Goal: Information Seeking & Learning: Learn about a topic

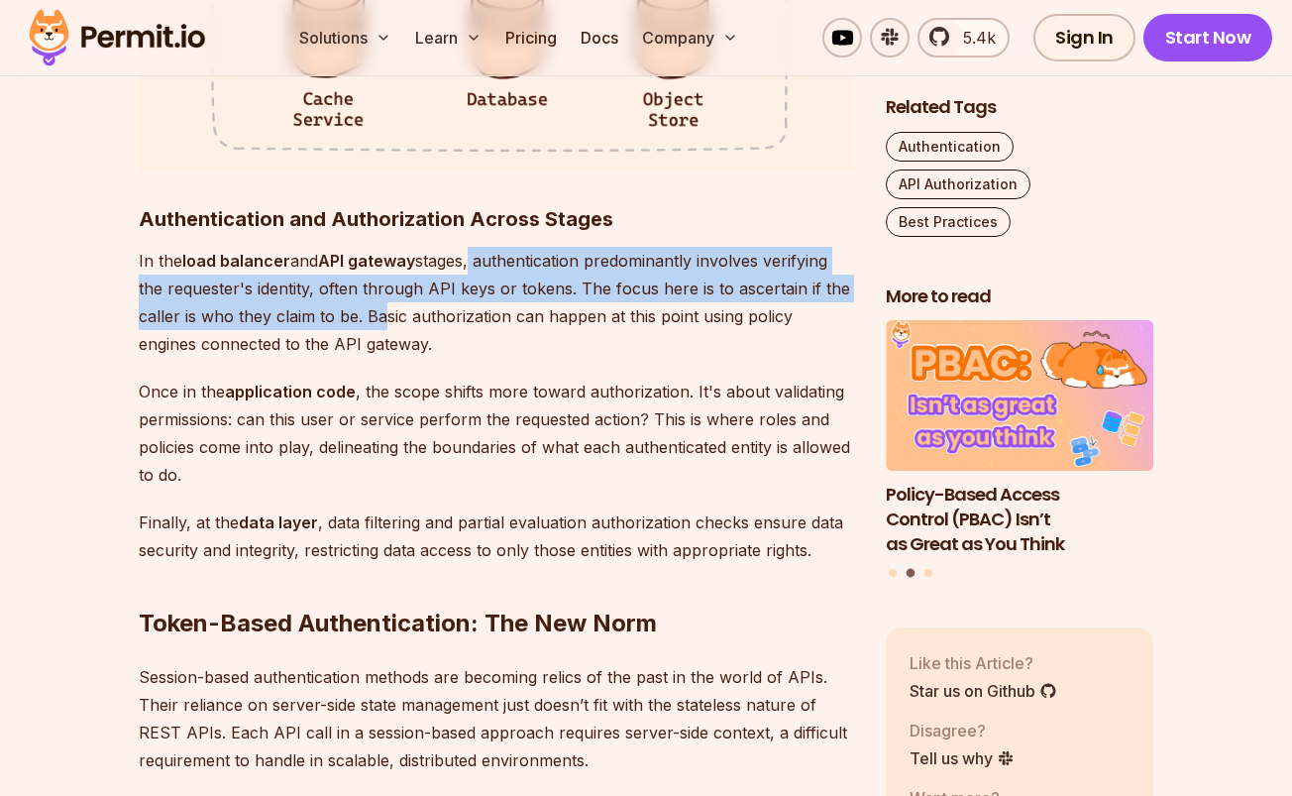
drag, startPoint x: 476, startPoint y: 256, endPoint x: 376, endPoint y: 317, distance: 117.4
click at [379, 317] on p "In the load balancer and API gateway stages, authentication predominantly invol…" at bounding box center [496, 302] width 715 height 111
click at [376, 317] on p "In the load balancer and API gateway stages, authentication predominantly invol…" at bounding box center [496, 302] width 715 height 111
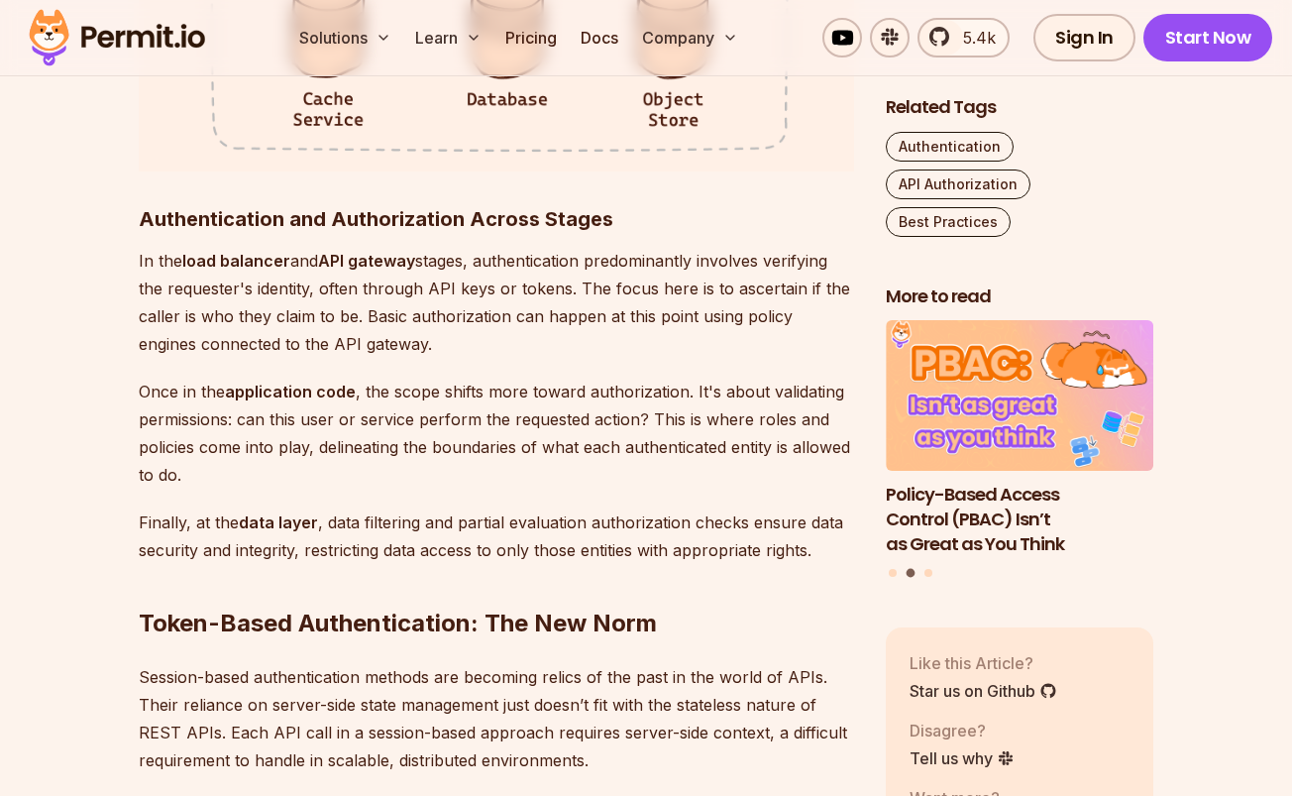
click at [376, 317] on p "In the load balancer and API gateway stages, authentication predominantly invol…" at bounding box center [496, 302] width 715 height 111
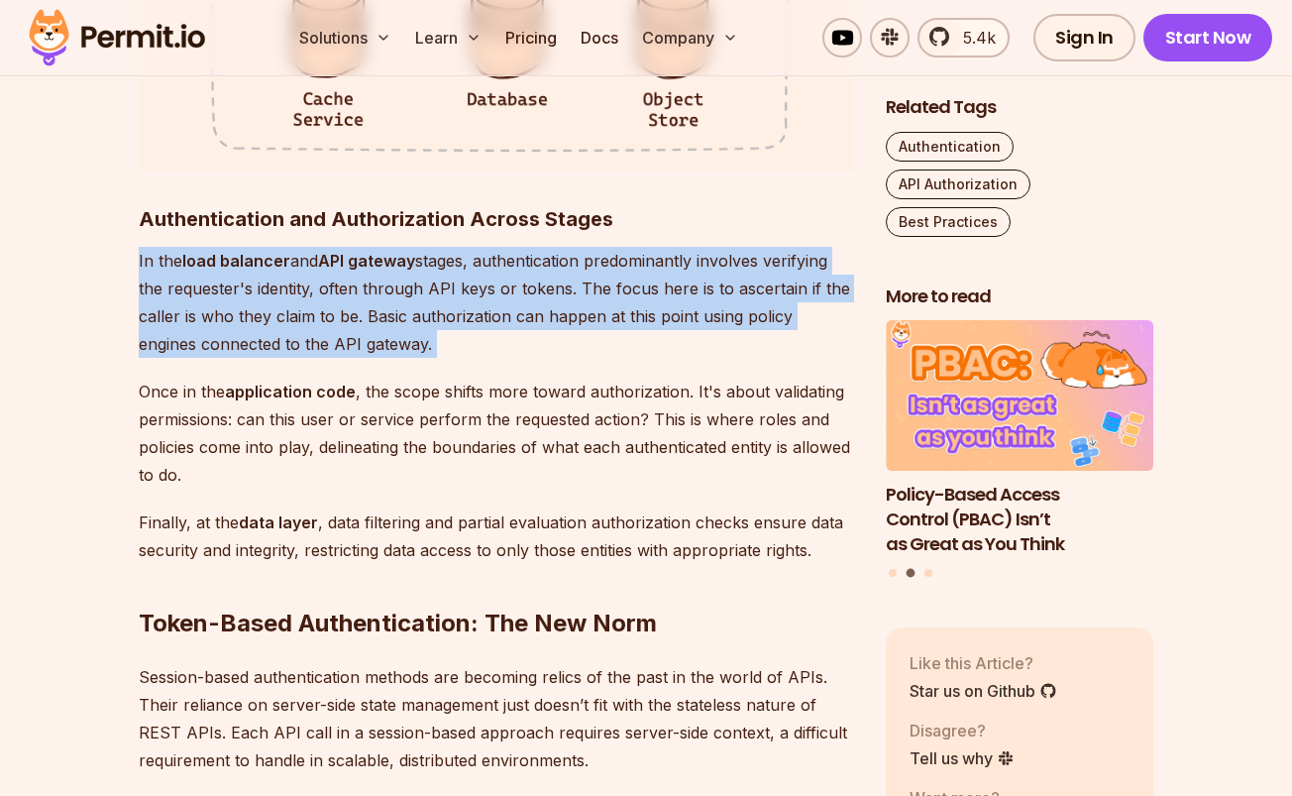
click at [376, 317] on p "In the load balancer and API gateway stages, authentication predominantly invol…" at bounding box center [496, 302] width 715 height 111
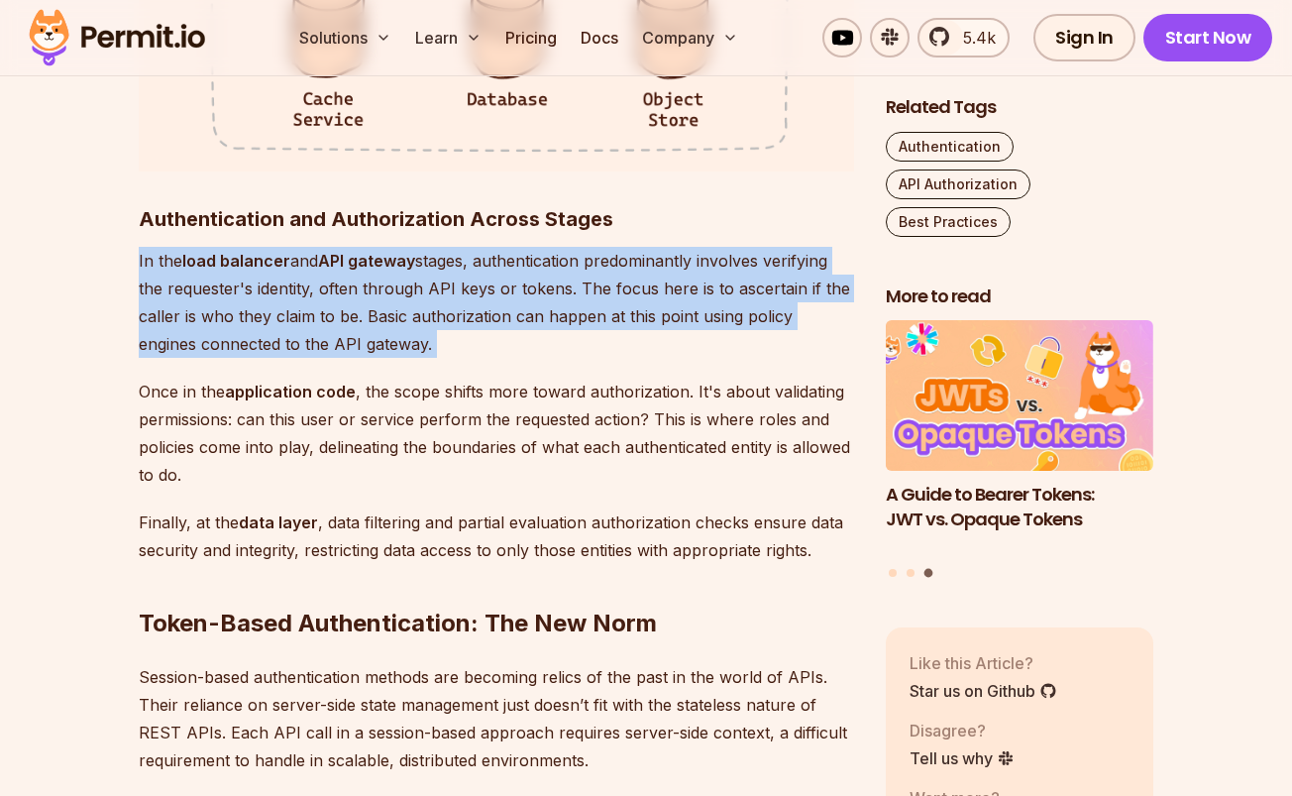
click at [373, 333] on p "In the load balancer and API gateway stages, authentication predominantly invol…" at bounding box center [496, 302] width 715 height 111
click at [401, 348] on p "In the load balancer and API gateway stages, authentication predominantly invol…" at bounding box center [496, 302] width 715 height 111
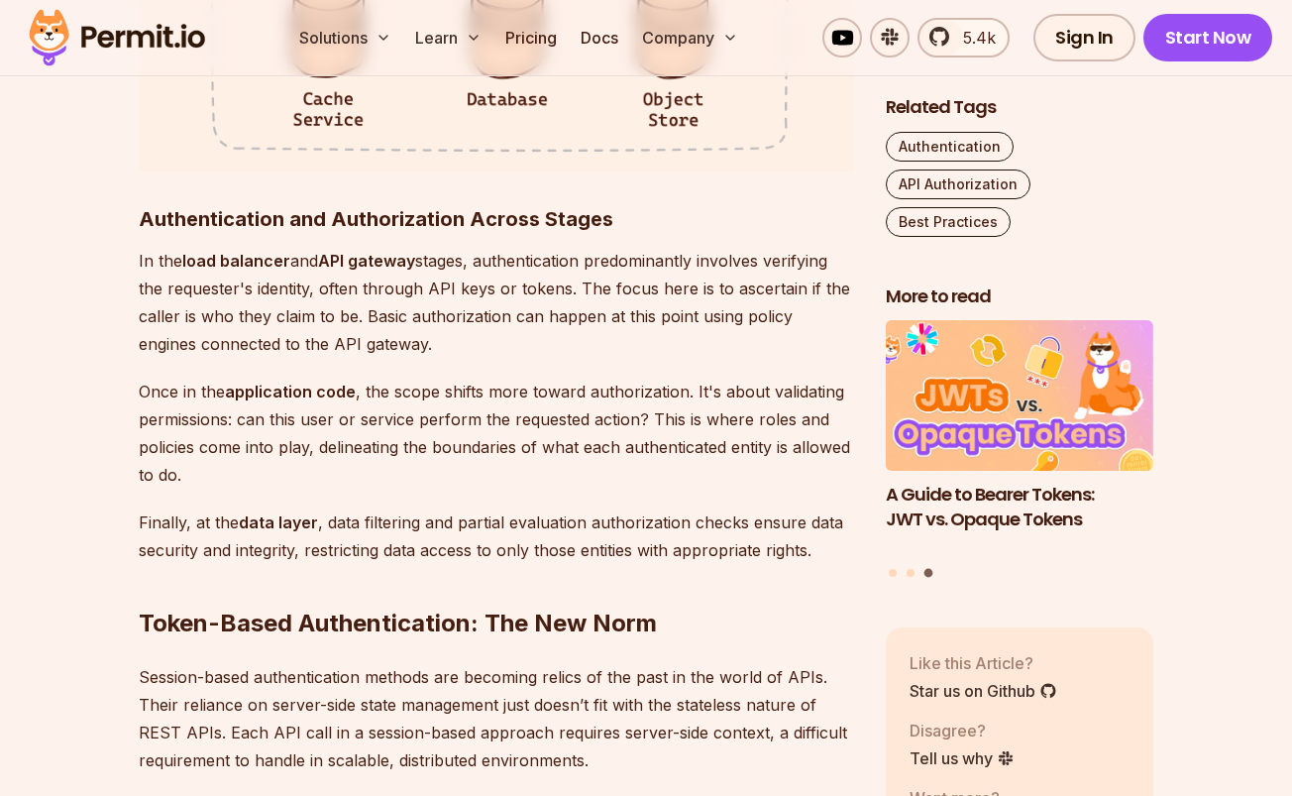
click at [417, 385] on p "Once in the application code , the scope shifts more toward authorization. It's…" at bounding box center [496, 433] width 715 height 111
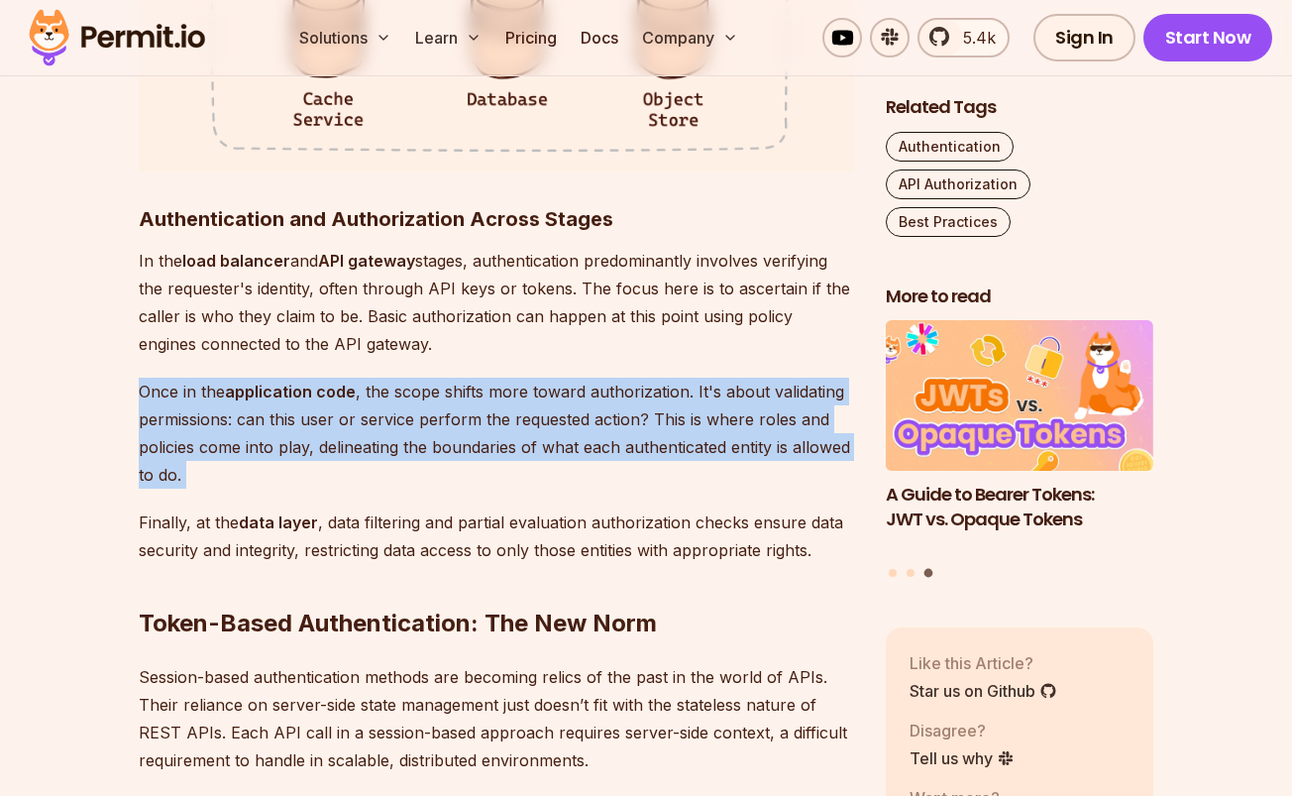
click at [417, 385] on p "Once in the application code , the scope shifts more toward authorization. It's…" at bounding box center [496, 433] width 715 height 111
click at [522, 481] on p "Once in the application code , the scope shifts more toward authorization. It's…" at bounding box center [496, 433] width 715 height 111
drag, startPoint x: 522, startPoint y: 481, endPoint x: 201, endPoint y: 379, distance: 336.6
click at [201, 379] on p "Once in the application code , the scope shifts more toward authorization. It's…" at bounding box center [496, 433] width 715 height 111
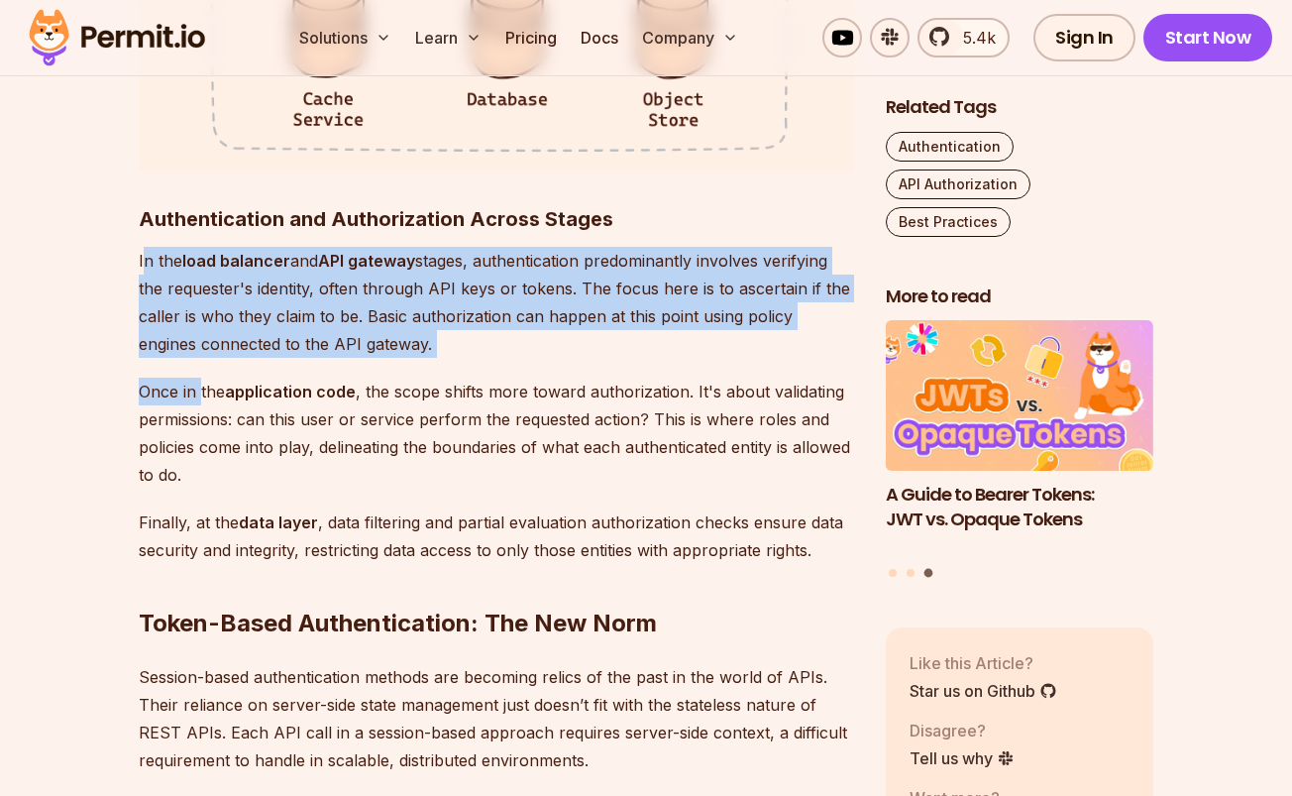
drag, startPoint x: 201, startPoint y: 390, endPoint x: 147, endPoint y: 248, distance: 152.7
click at [147, 247] on div "Introduction Strong access control is a major concern when it comes to API secu…" at bounding box center [496, 756] width 715 height 6807
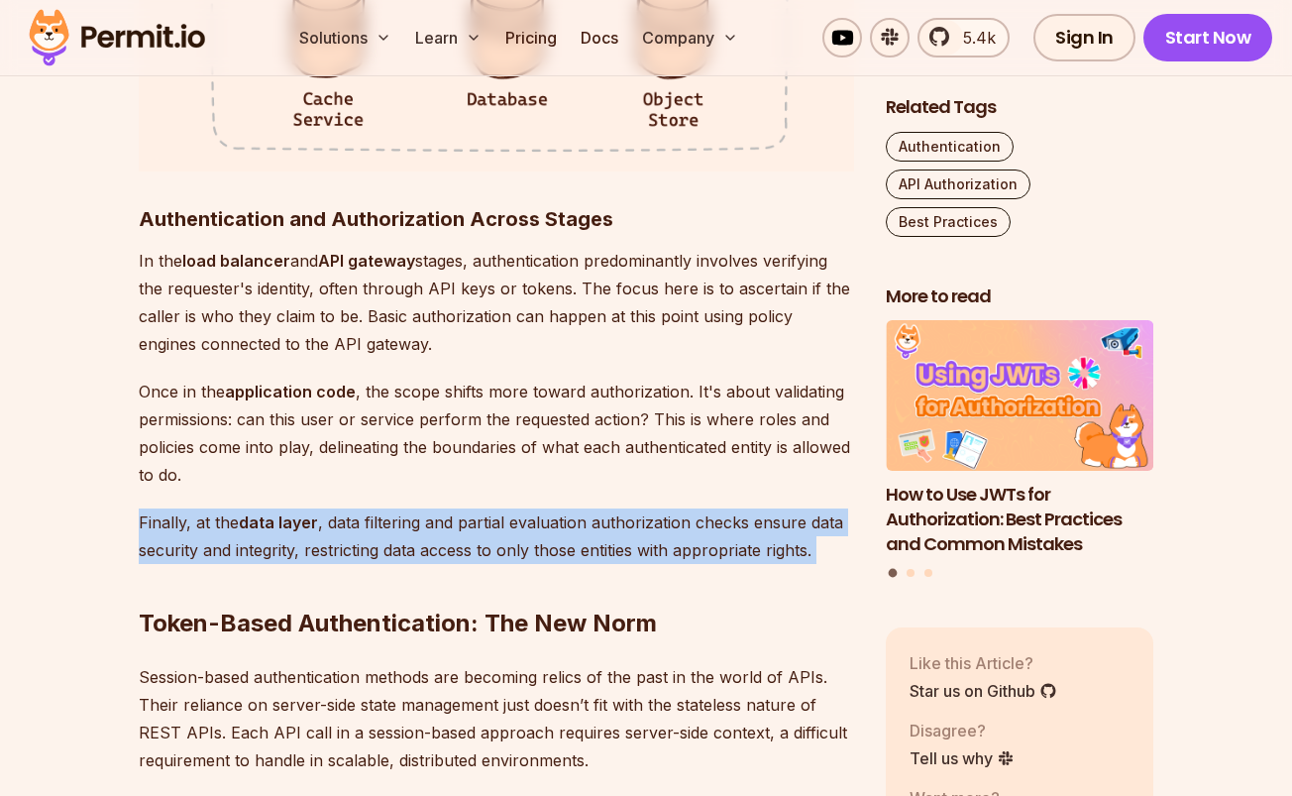
drag, startPoint x: 250, startPoint y: 469, endPoint x: 293, endPoint y: 568, distance: 108.2
click at [293, 568] on div "Introduction Strong access control is a major concern when it comes to API secu…" at bounding box center [496, 756] width 715 height 6807
click at [293, 568] on h2 "Token-Based Authentication: The New Norm" at bounding box center [496, 583] width 715 height 111
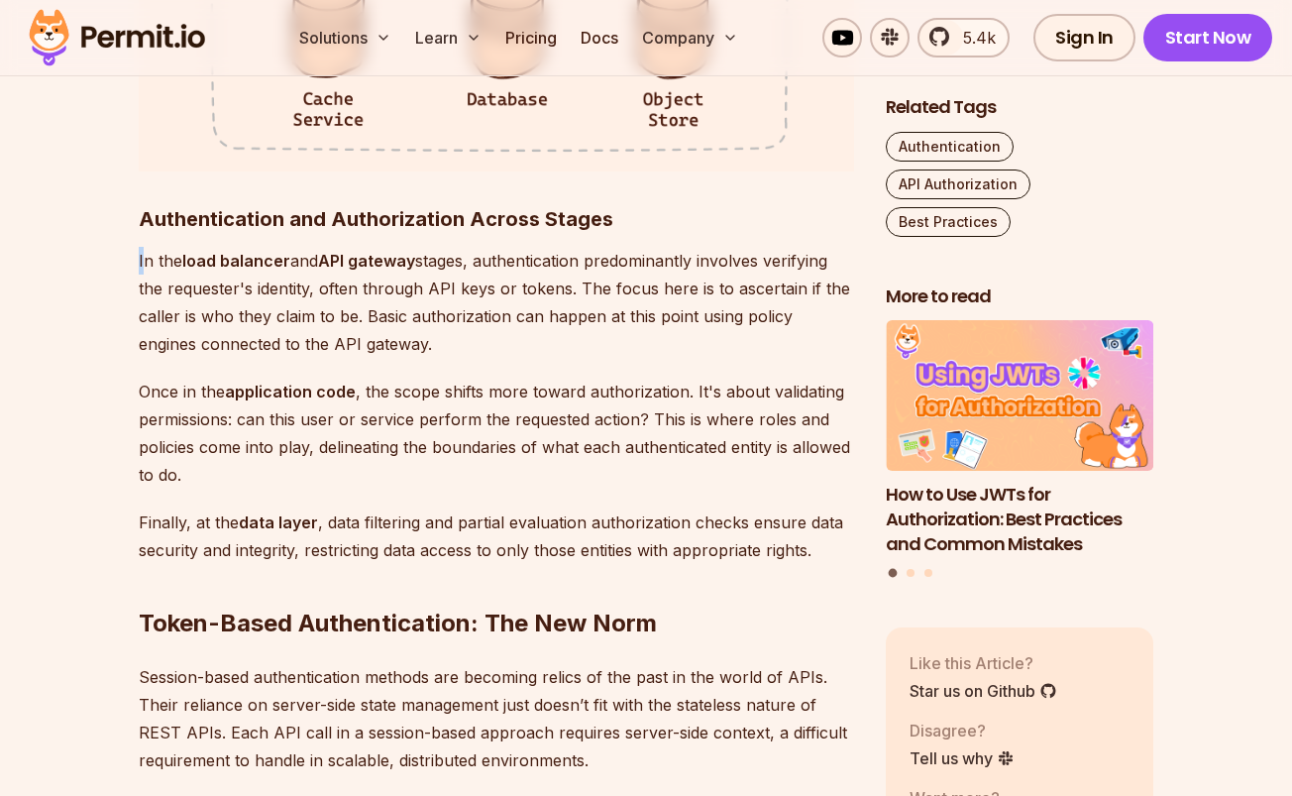
drag, startPoint x: 143, startPoint y: 251, endPoint x: 107, endPoint y: 252, distance: 35.7
click at [339, 448] on p "Once in the application code , the scope shifts more toward authorization. It's…" at bounding box center [496, 433] width 715 height 111
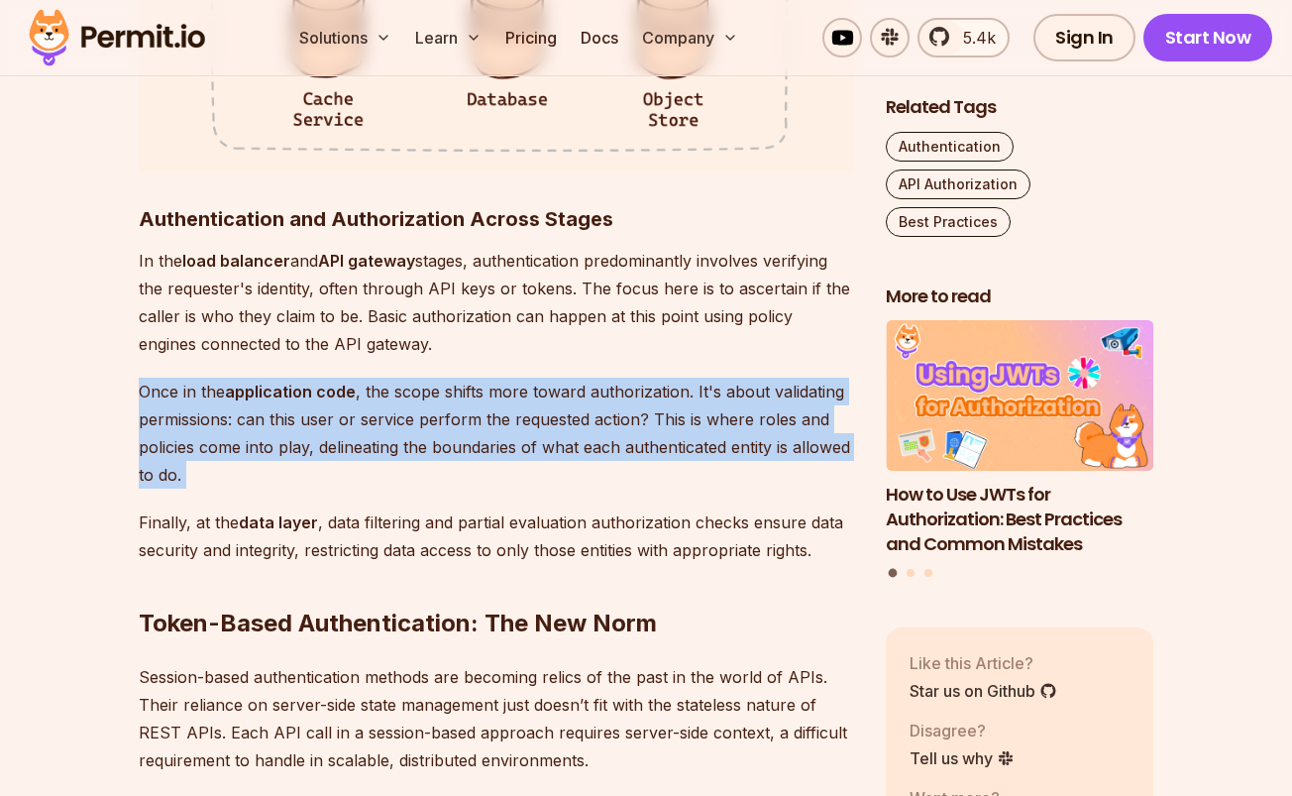
click at [339, 448] on p "Once in the application code , the scope shifts more toward authorization. It's…" at bounding box center [496, 433] width 715 height 111
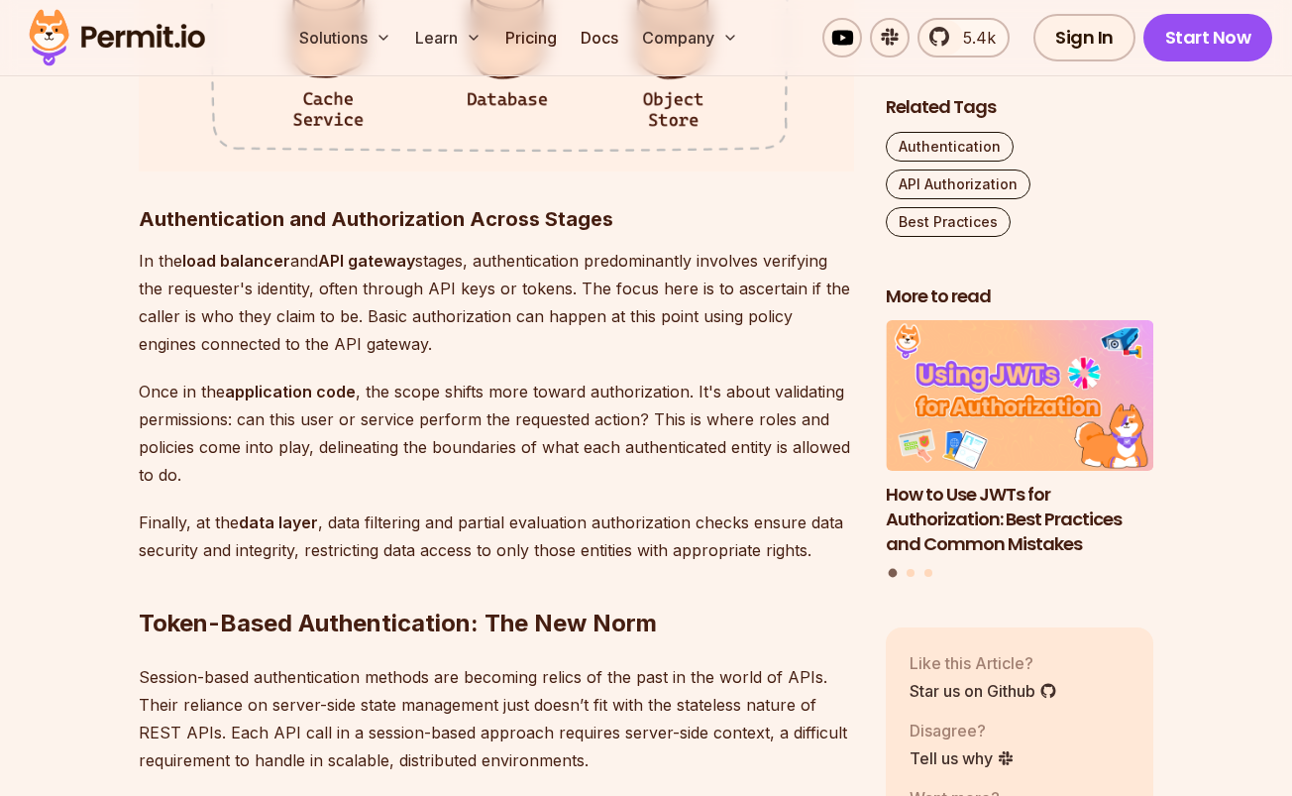
click at [408, 513] on p "Finally, at the data layer , data filtering and partial evaluation authorizatio…" at bounding box center [496, 535] width 715 height 55
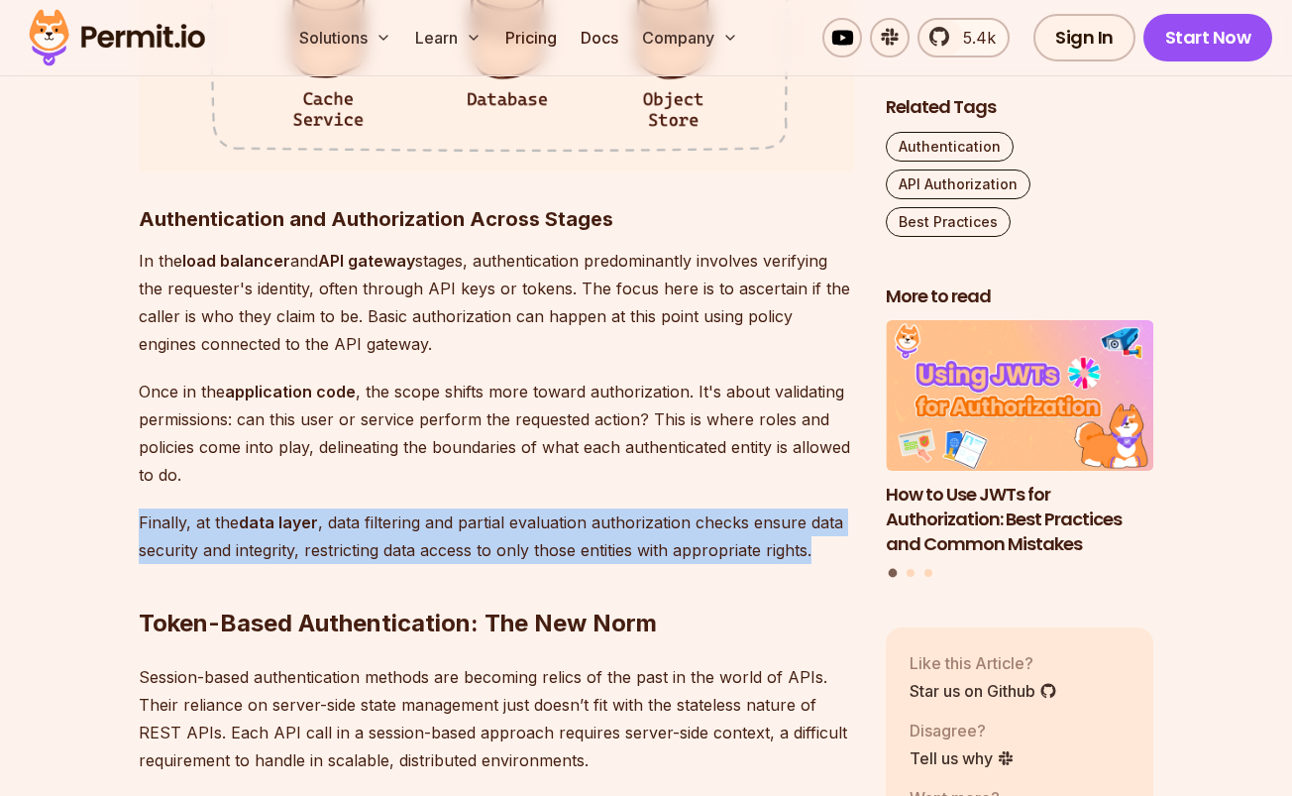
click at [408, 513] on p "Finally, at the data layer , data filtering and partial evaluation authorizatio…" at bounding box center [496, 535] width 715 height 55
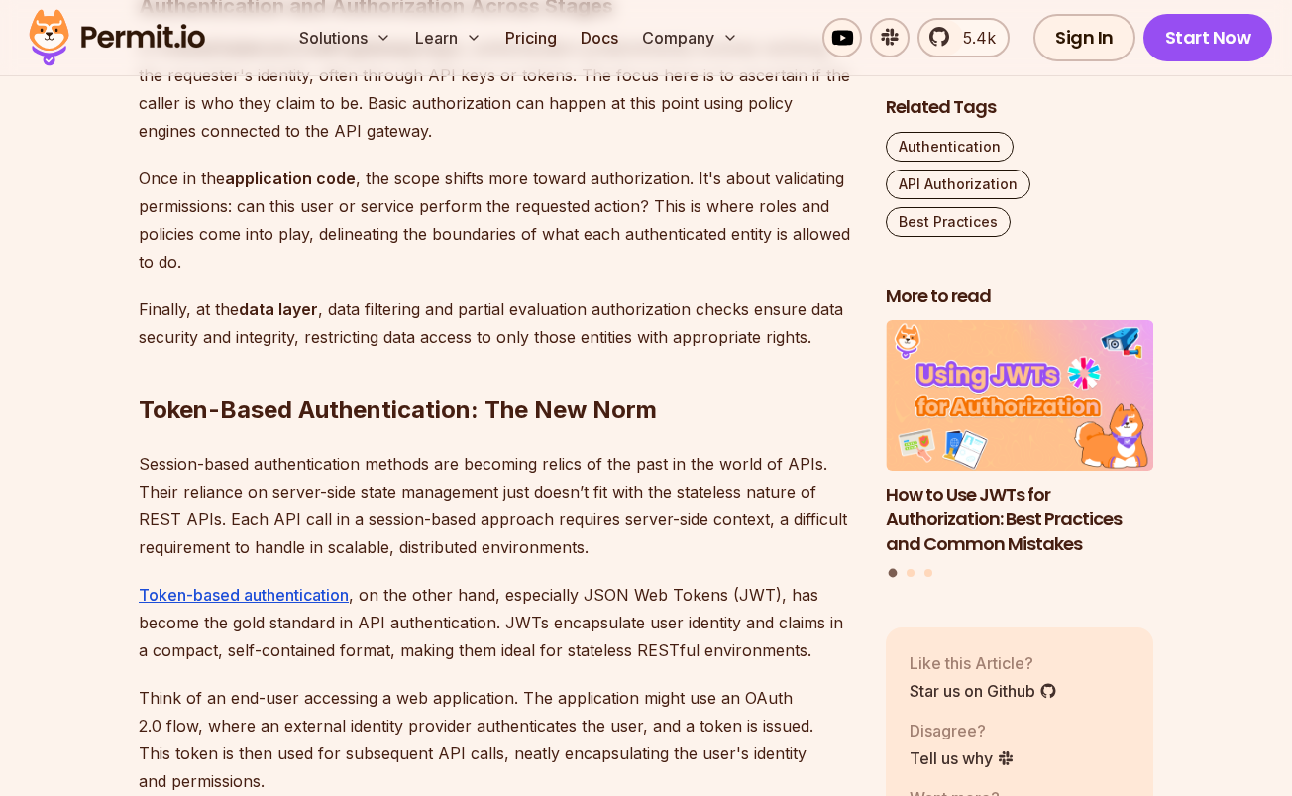
click at [408, 513] on p "Session-based authentication methods are becoming relics of the past in the wor…" at bounding box center [496, 505] width 715 height 111
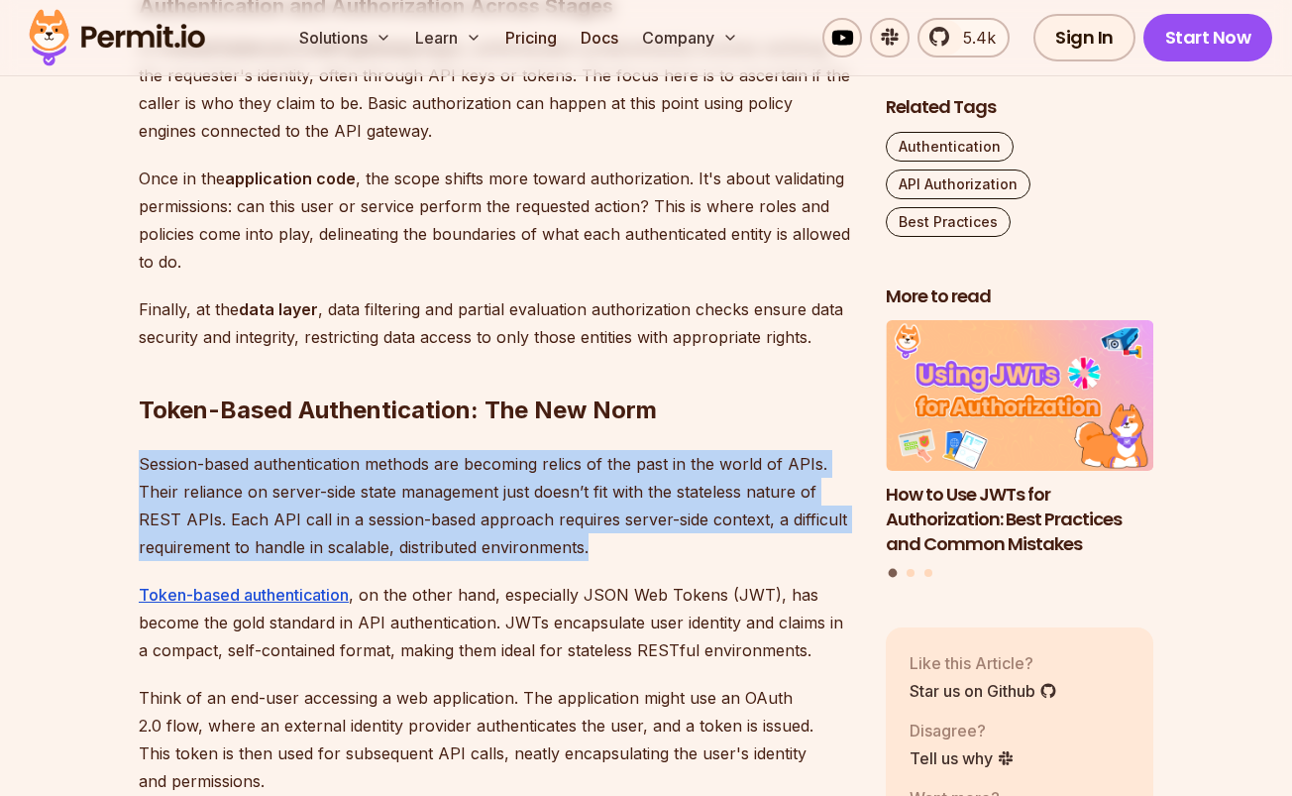
click at [408, 513] on p "Session-based authentication methods are becoming relics of the past in the wor…" at bounding box center [496, 505] width 715 height 111
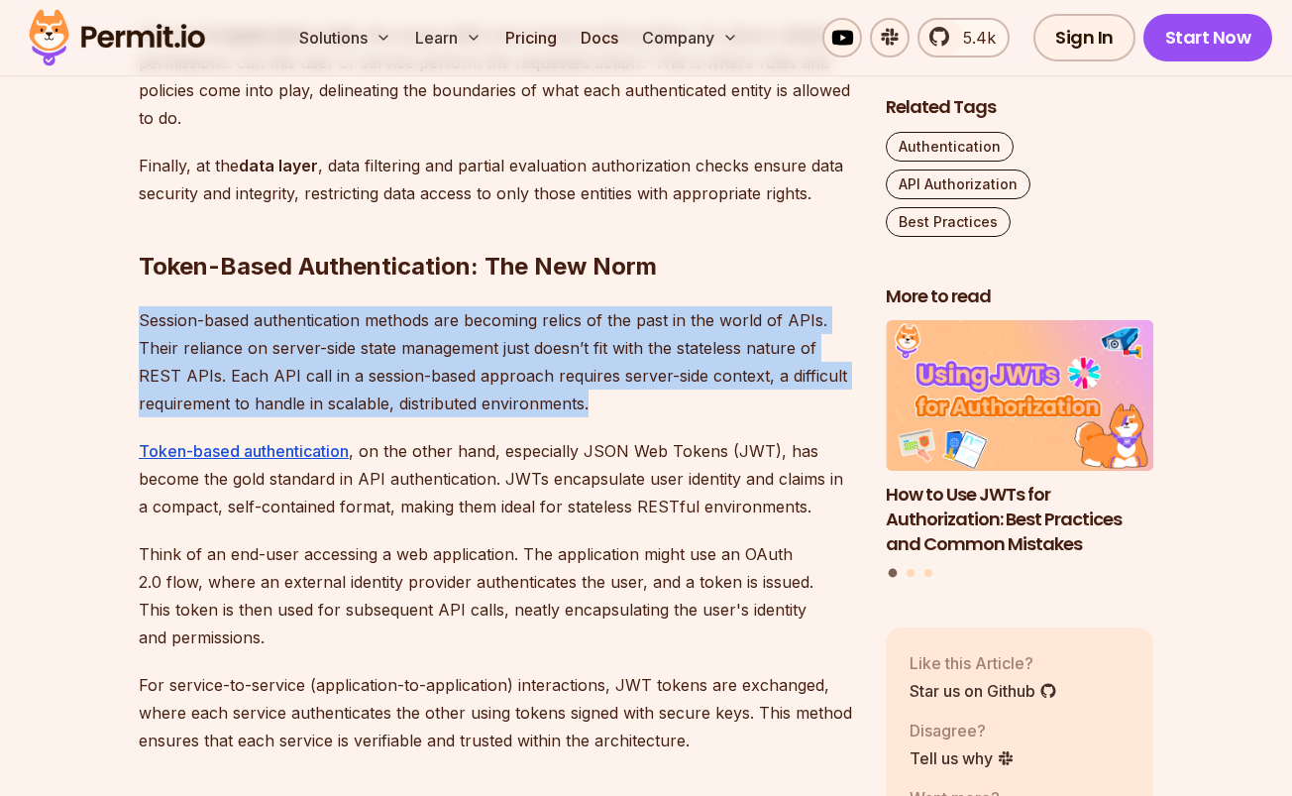
scroll to position [4320, 0]
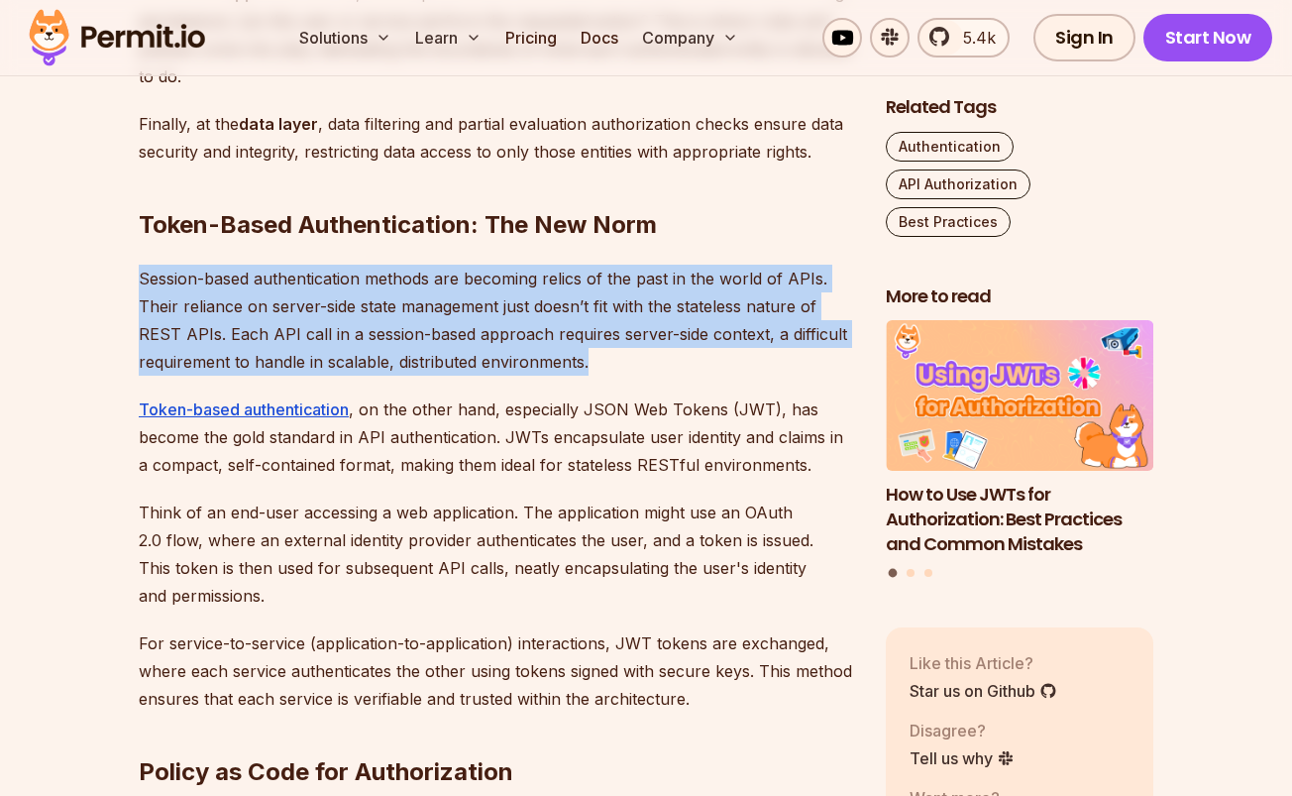
click at [461, 293] on p "Session-based authentication methods are becoming relics of the past in the wor…" at bounding box center [496, 320] width 715 height 111
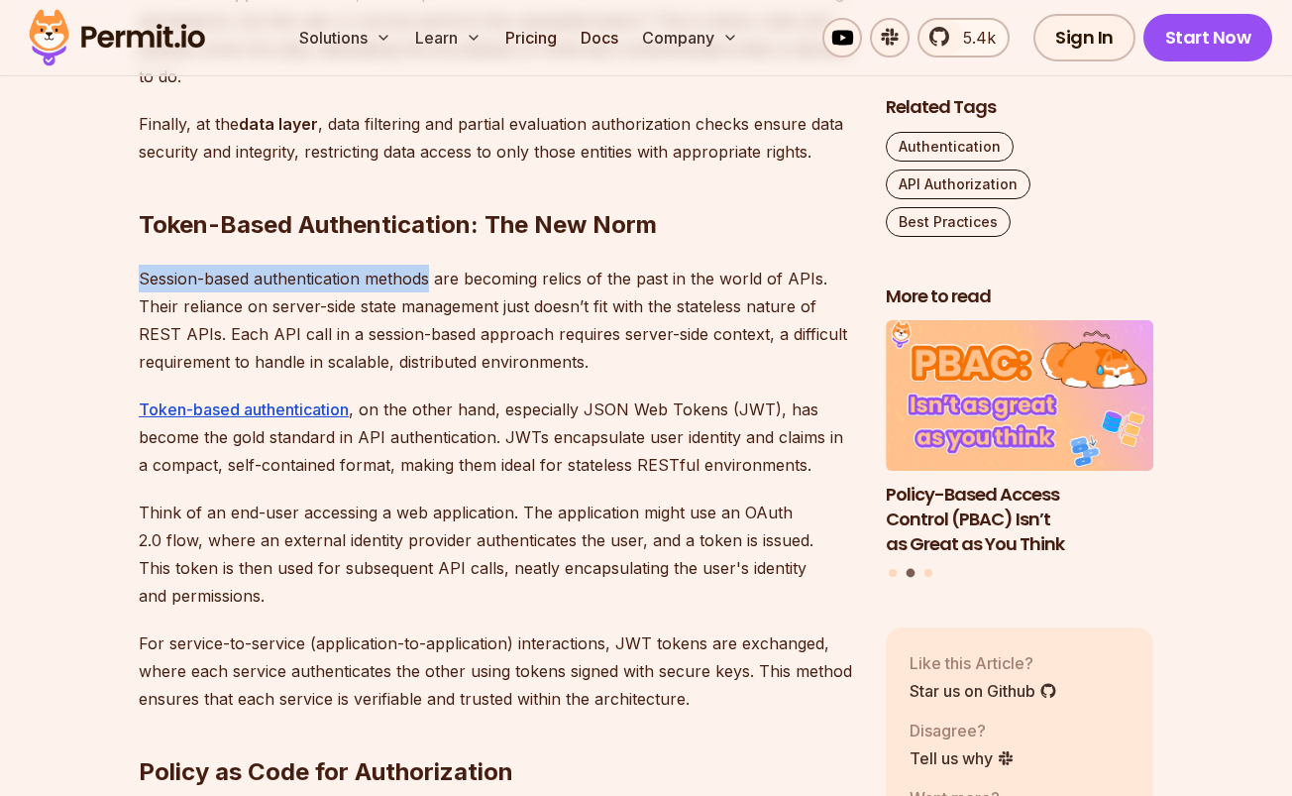
drag, startPoint x: 433, startPoint y: 277, endPoint x: 222, endPoint y: 250, distance: 212.9
click at [222, 250] on div "Introduction Strong access control is a major concern when it comes to API secu…" at bounding box center [496, 357] width 715 height 6807
click at [379, 294] on p "Session-based authentication methods are becoming relics of the past in the wor…" at bounding box center [496, 320] width 715 height 111
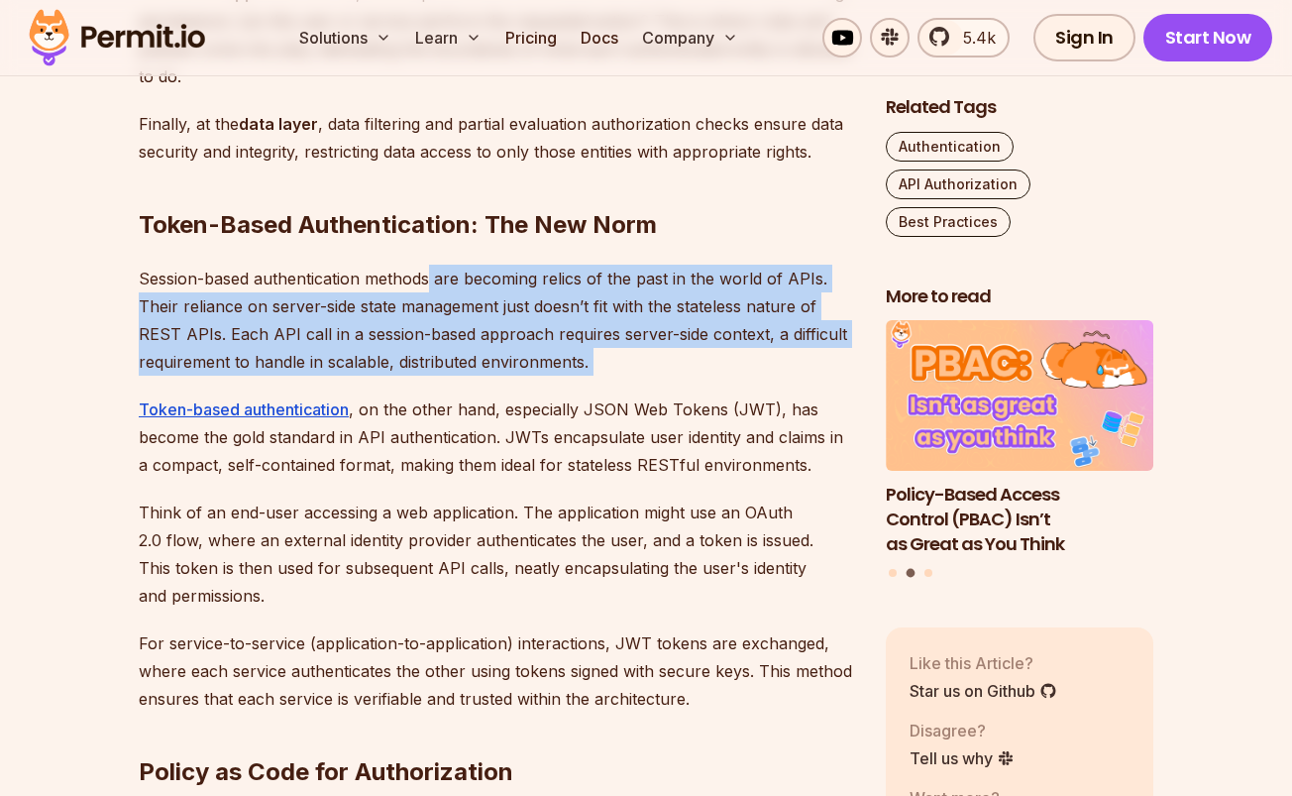
drag, startPoint x: 444, startPoint y: 310, endPoint x: 582, endPoint y: 389, distance: 158.9
click at [582, 389] on div "Introduction Strong access control is a major concern when it comes to API secu…" at bounding box center [496, 357] width 715 height 6807
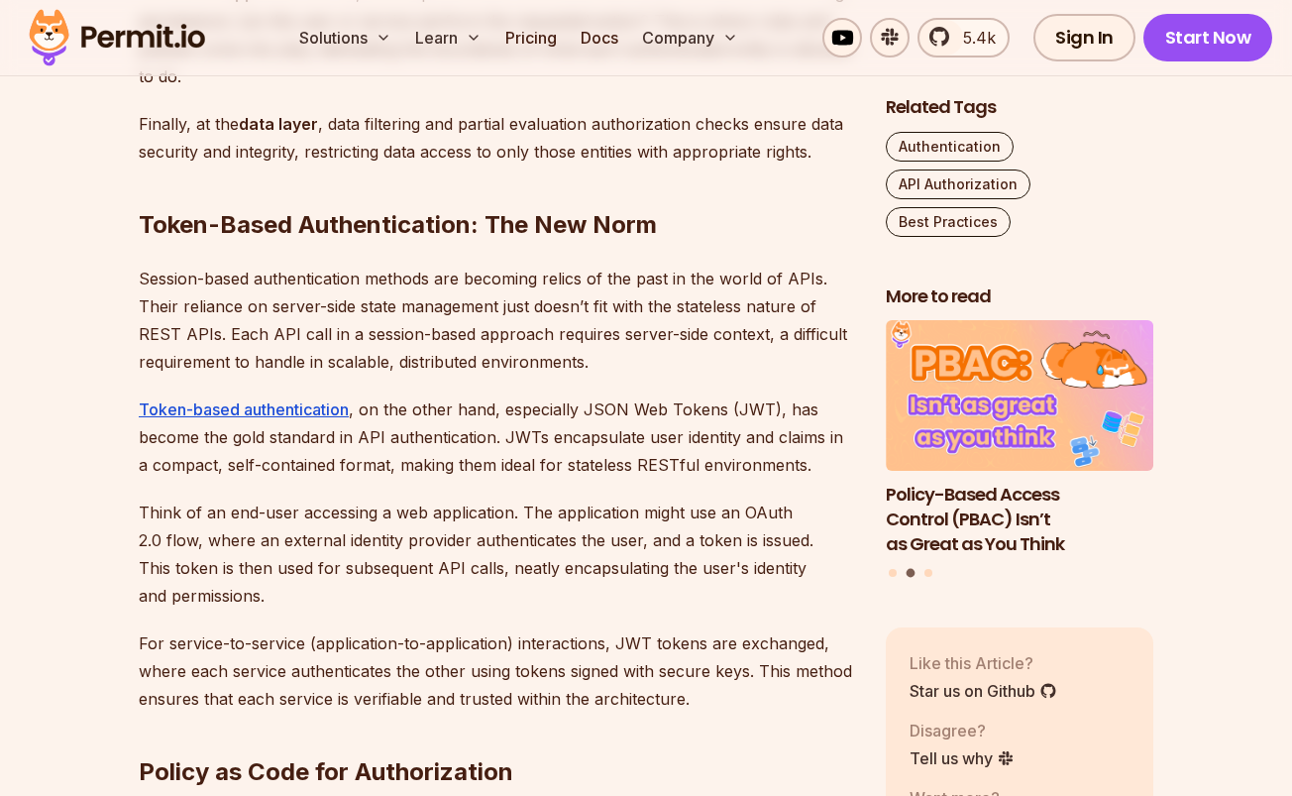
click at [582, 389] on div "Introduction Strong access control is a major concern when it comes to API secu…" at bounding box center [496, 357] width 715 height 6807
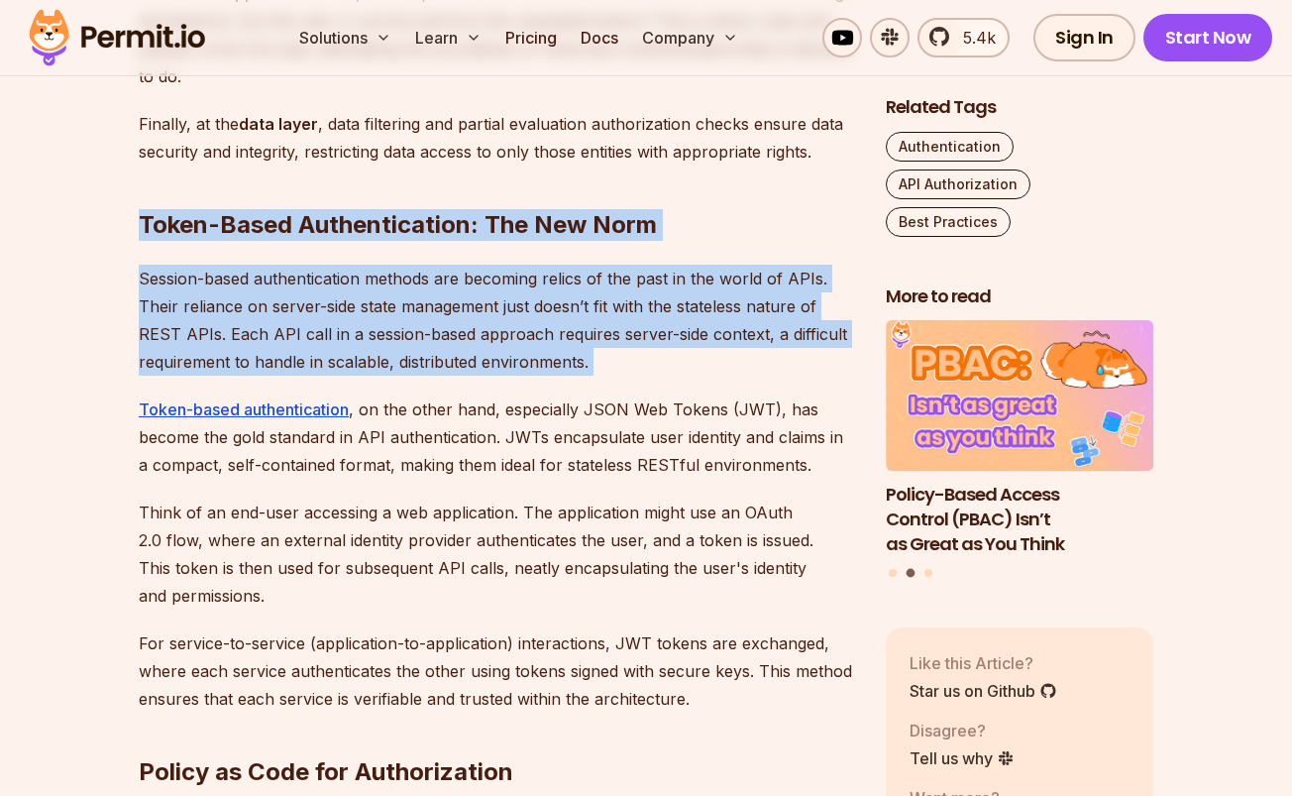
drag, startPoint x: 585, startPoint y: 386, endPoint x: 299, endPoint y: 192, distance: 345.2
click at [299, 192] on div "Introduction Strong access control is a major concern when it comes to API secu…" at bounding box center [496, 357] width 715 height 6807
click at [376, 251] on div "Introduction Strong access control is a major concern when it comes to API secu…" at bounding box center [496, 357] width 715 height 6807
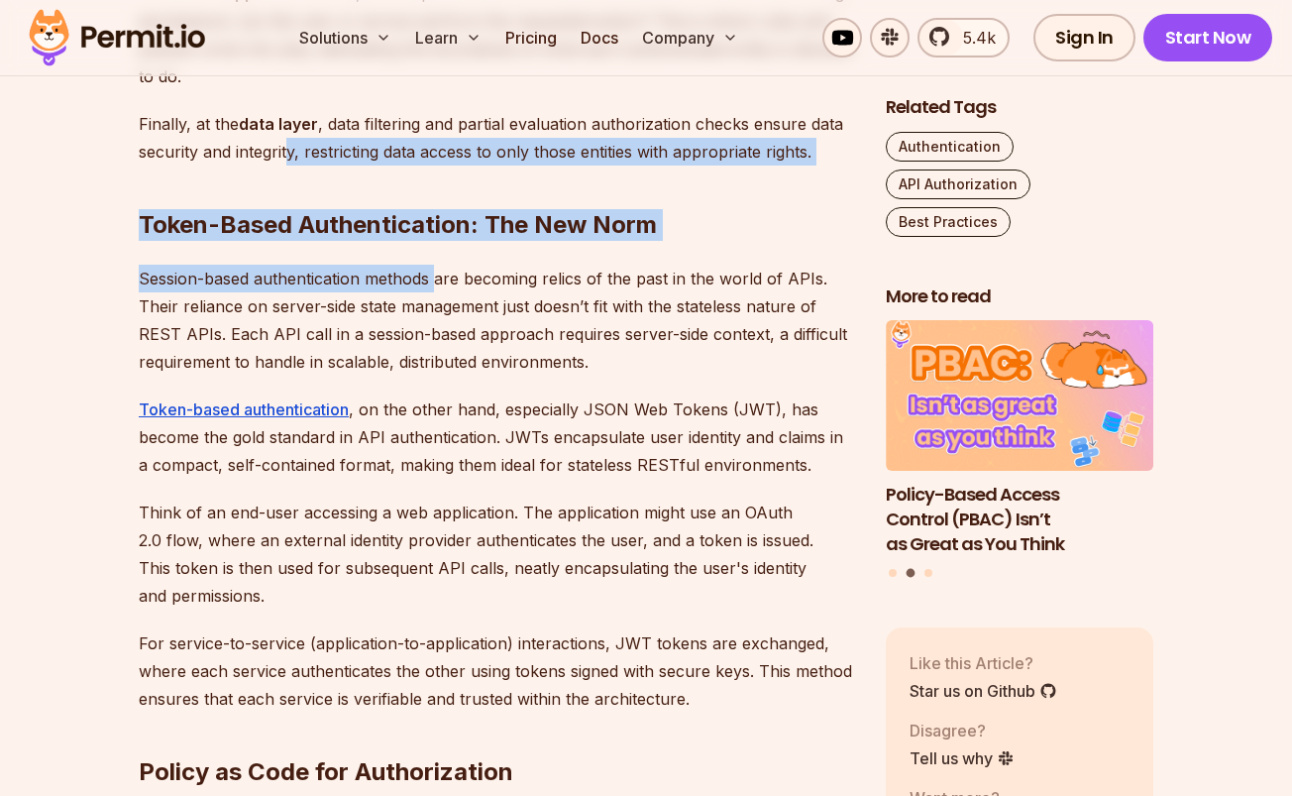
drag, startPoint x: 372, startPoint y: 214, endPoint x: 290, endPoint y: 153, distance: 101.9
click at [290, 153] on div "Introduction Strong access control is a major concern when it comes to API secu…" at bounding box center [496, 357] width 715 height 6807
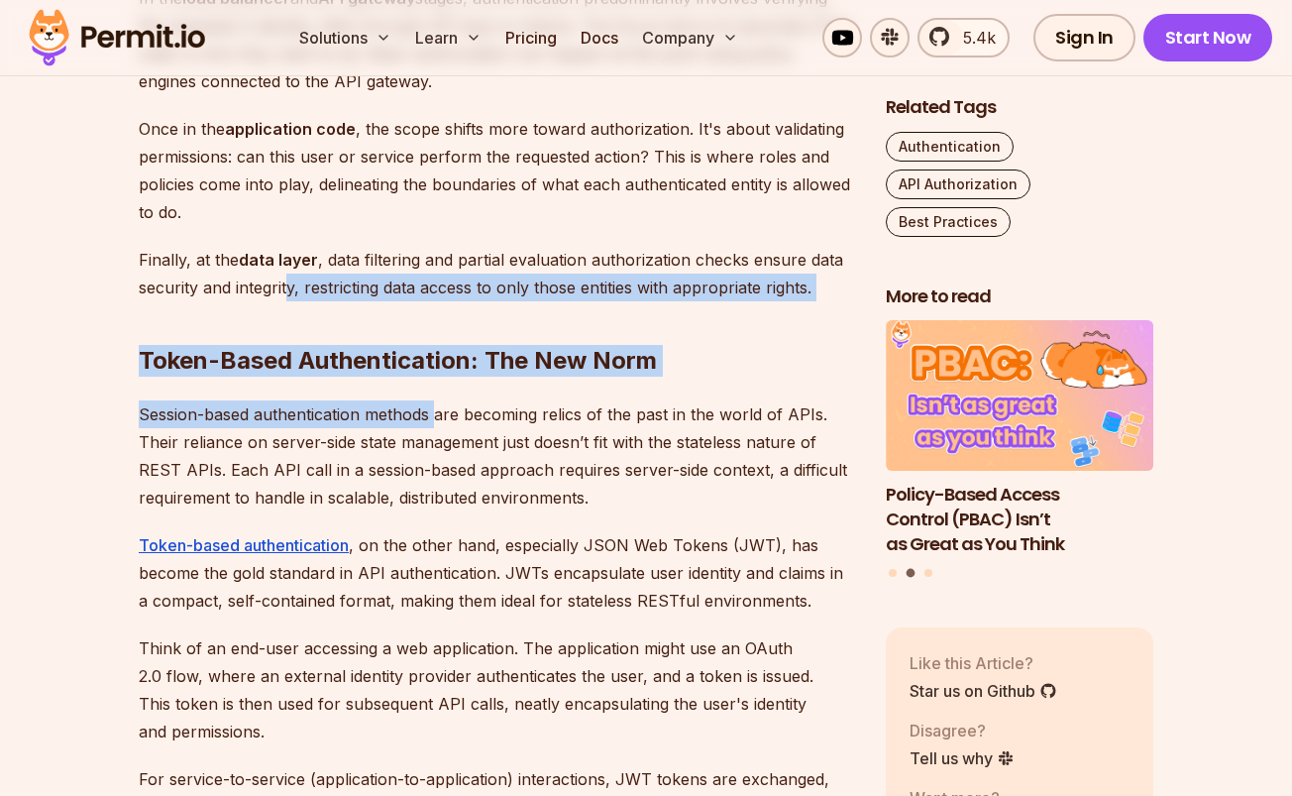
scroll to position [4152, 0]
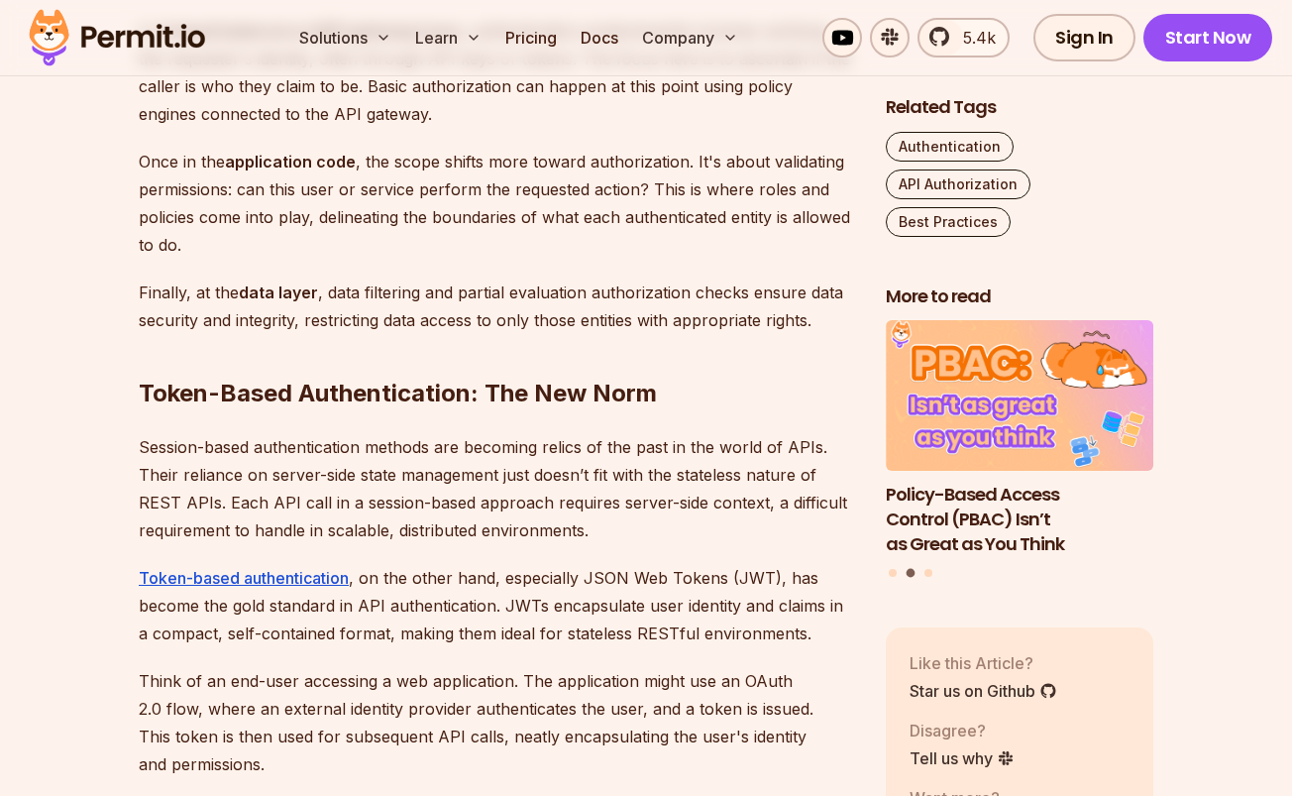
click at [388, 253] on p "Once in the application code , the scope shifts more toward authorization. It's…" at bounding box center [496, 203] width 715 height 111
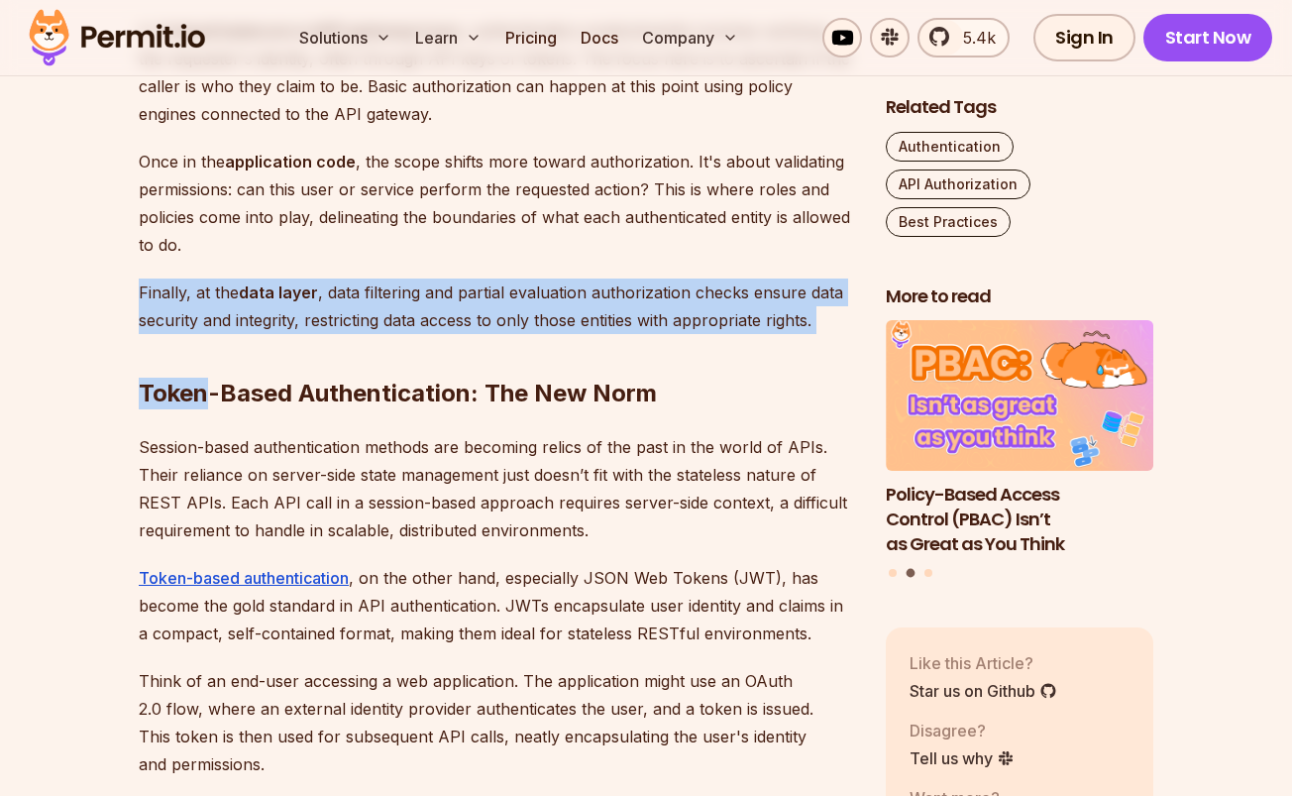
drag, startPoint x: 388, startPoint y: 253, endPoint x: 388, endPoint y: 334, distance: 81.2
click at [388, 334] on div "Introduction Strong access control is a major concern when it comes to API secu…" at bounding box center [496, 526] width 715 height 6807
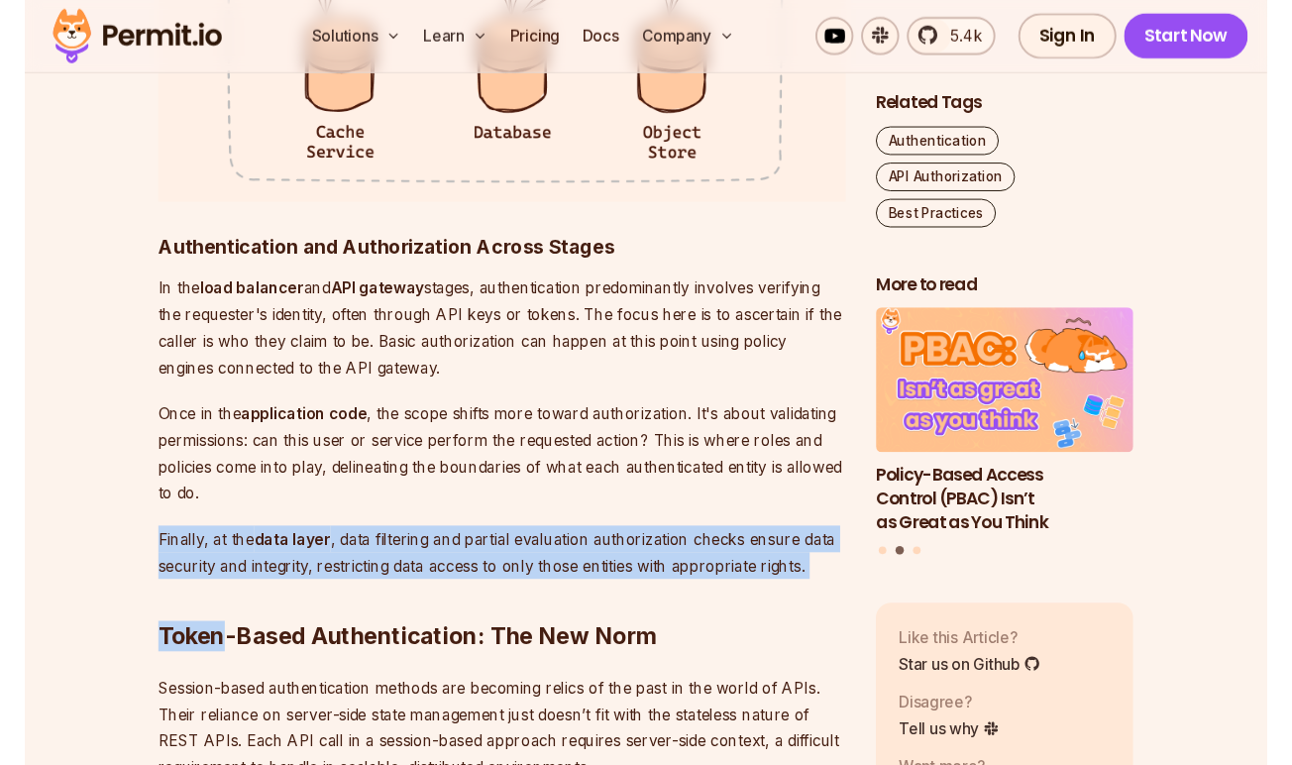
scroll to position [3853, 0]
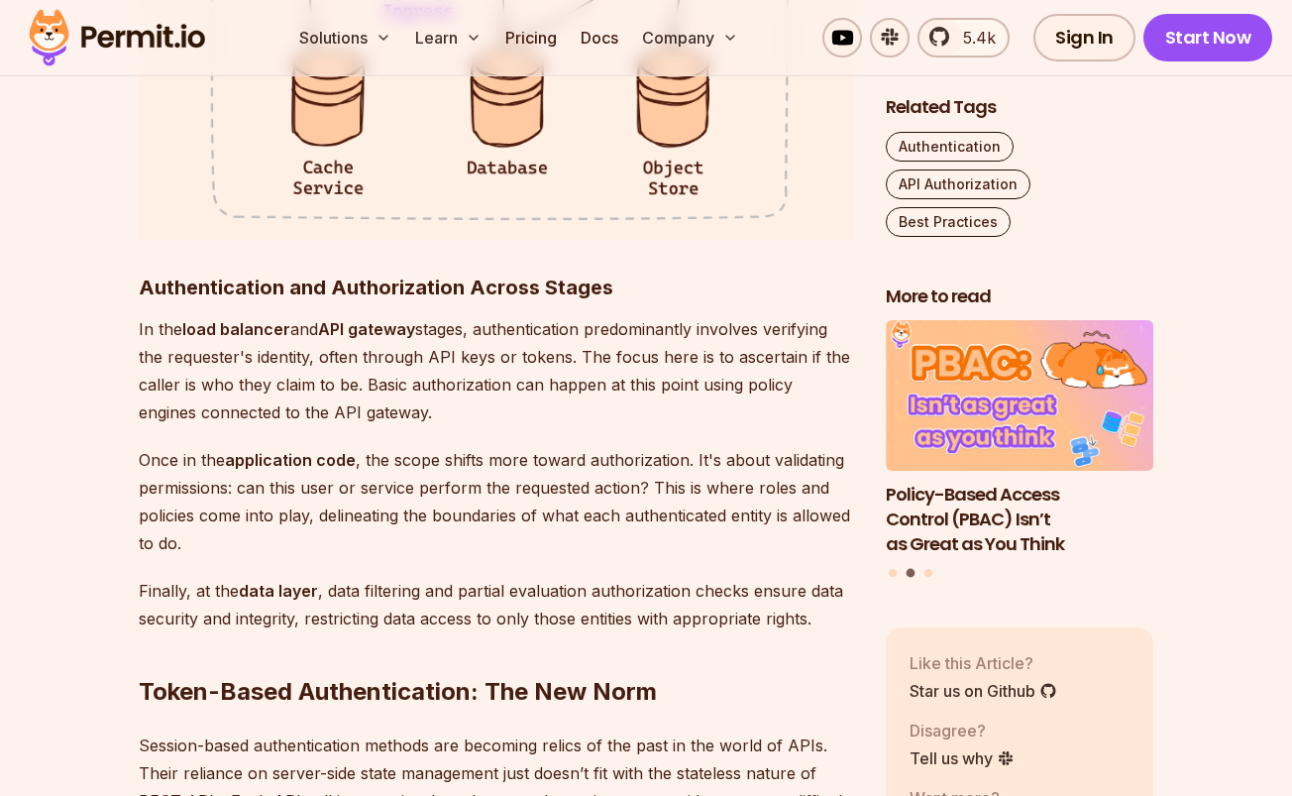
click at [384, 297] on strong "Authentication and Authorization Across Stages" at bounding box center [376, 287] width 475 height 24
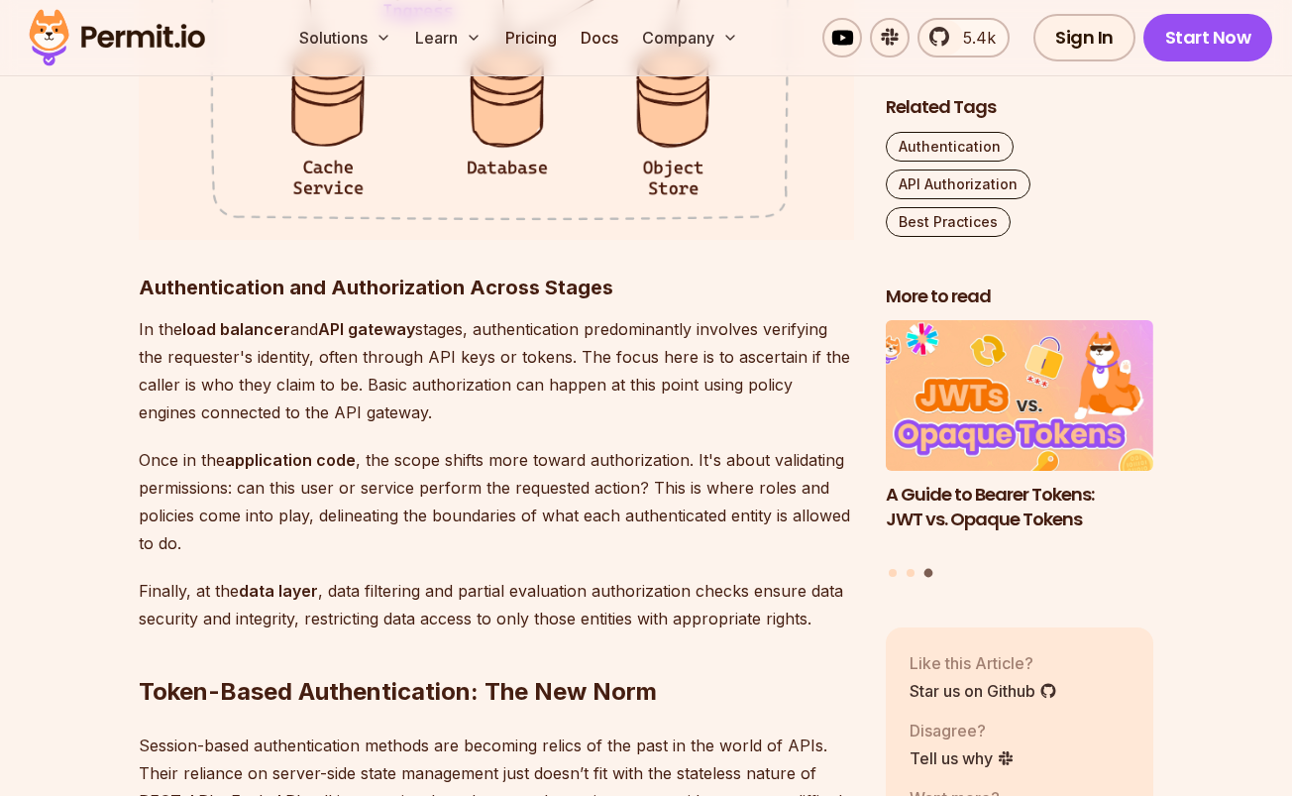
click at [394, 275] on strong "Authentication and Authorization Across Stages" at bounding box center [376, 287] width 475 height 24
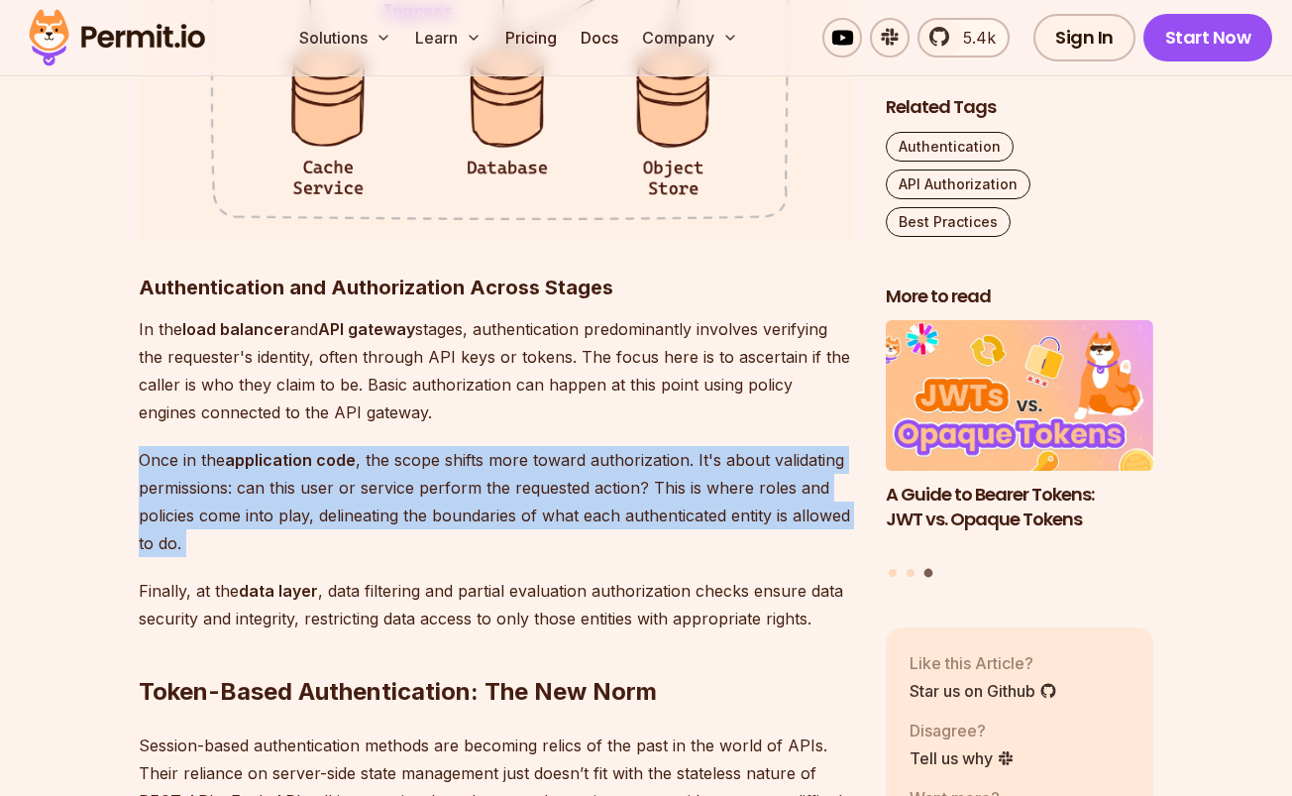
drag, startPoint x: 494, startPoint y: 426, endPoint x: 574, endPoint y: 561, distance: 156.3
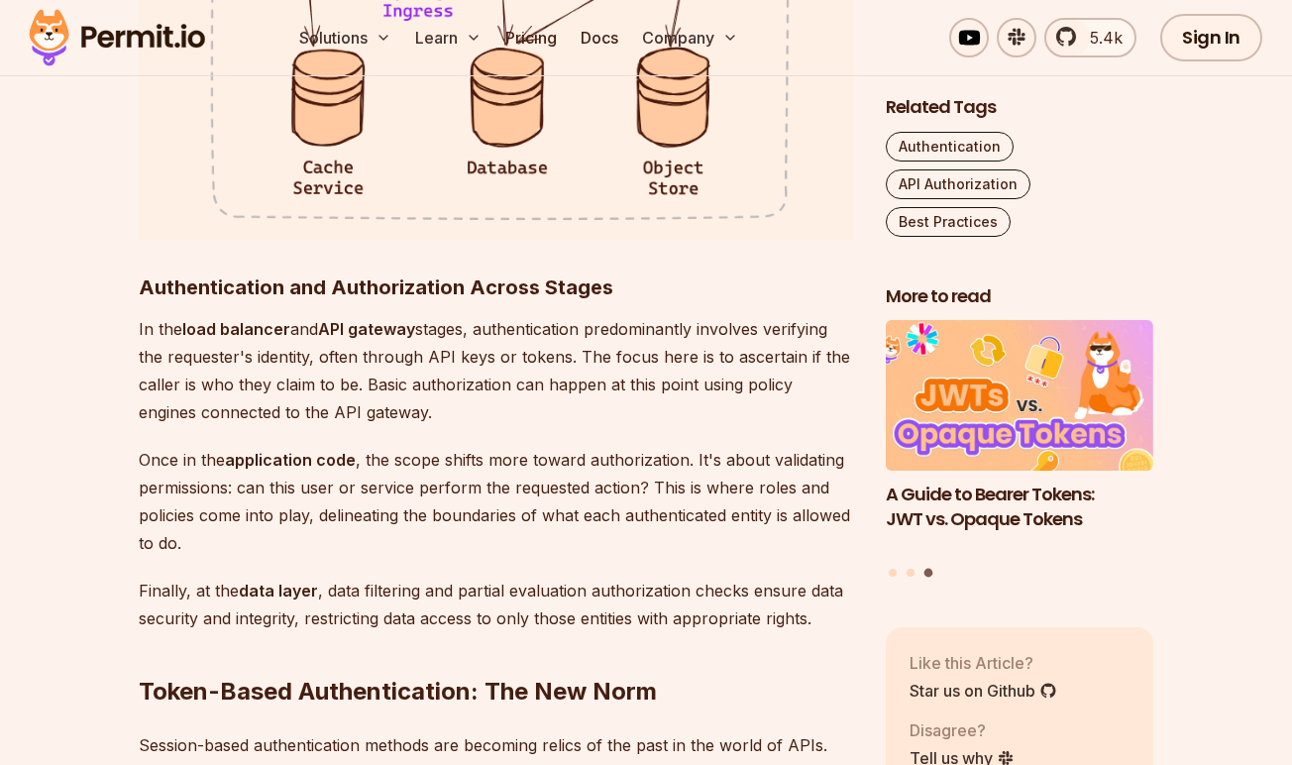
scroll to position [0, 0]
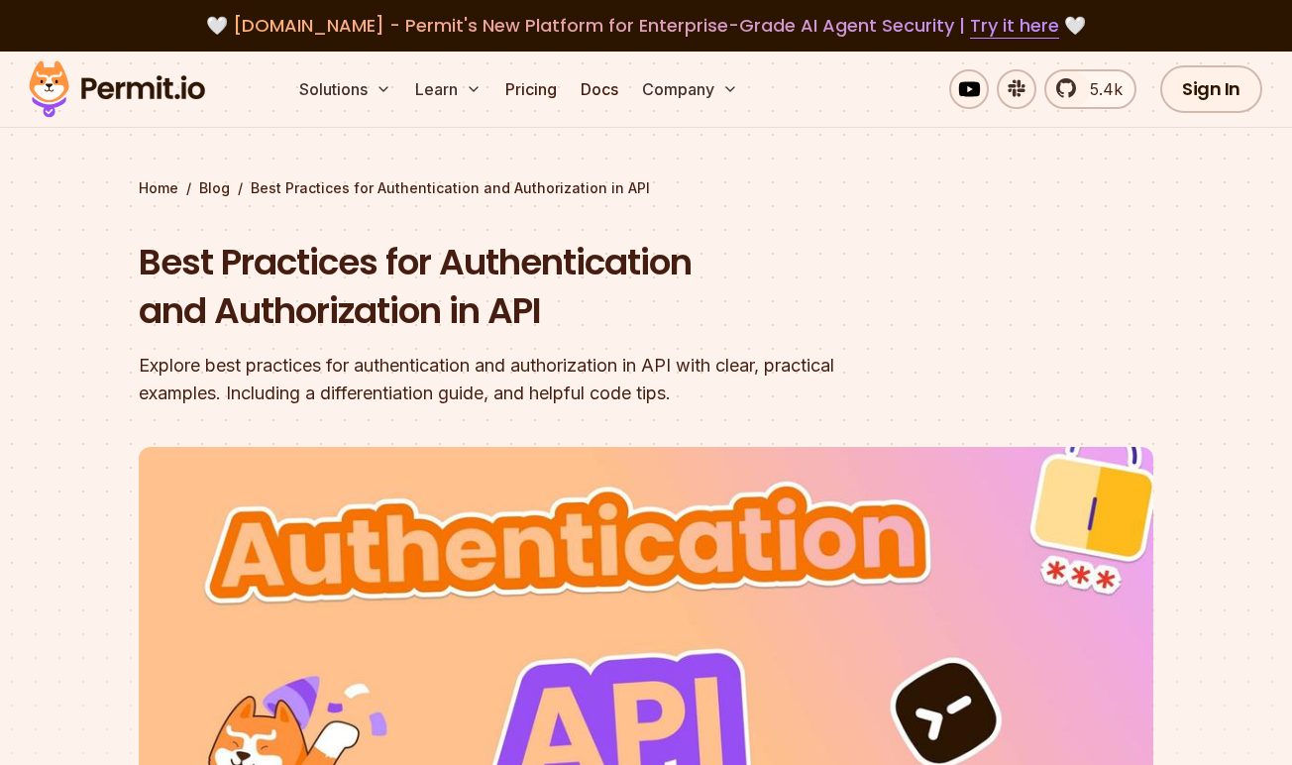
click at [534, 393] on div "Explore best practices for authentication and authorization in API with clear, …" at bounding box center [519, 379] width 761 height 55
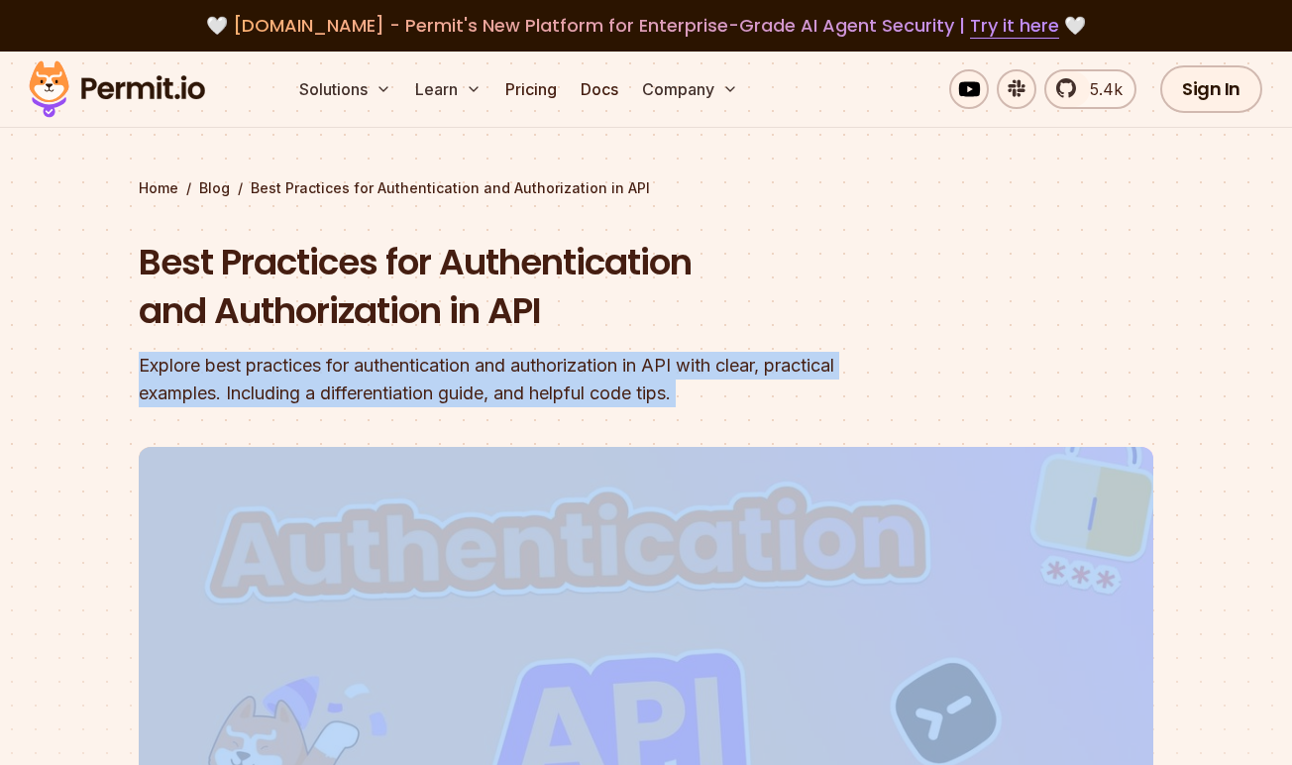
click at [534, 393] on div "Explore best practices for authentication and authorization in API with clear, …" at bounding box center [519, 379] width 761 height 55
click at [592, 393] on div "Explore best practices for authentication and authorization in API with clear, …" at bounding box center [519, 379] width 761 height 55
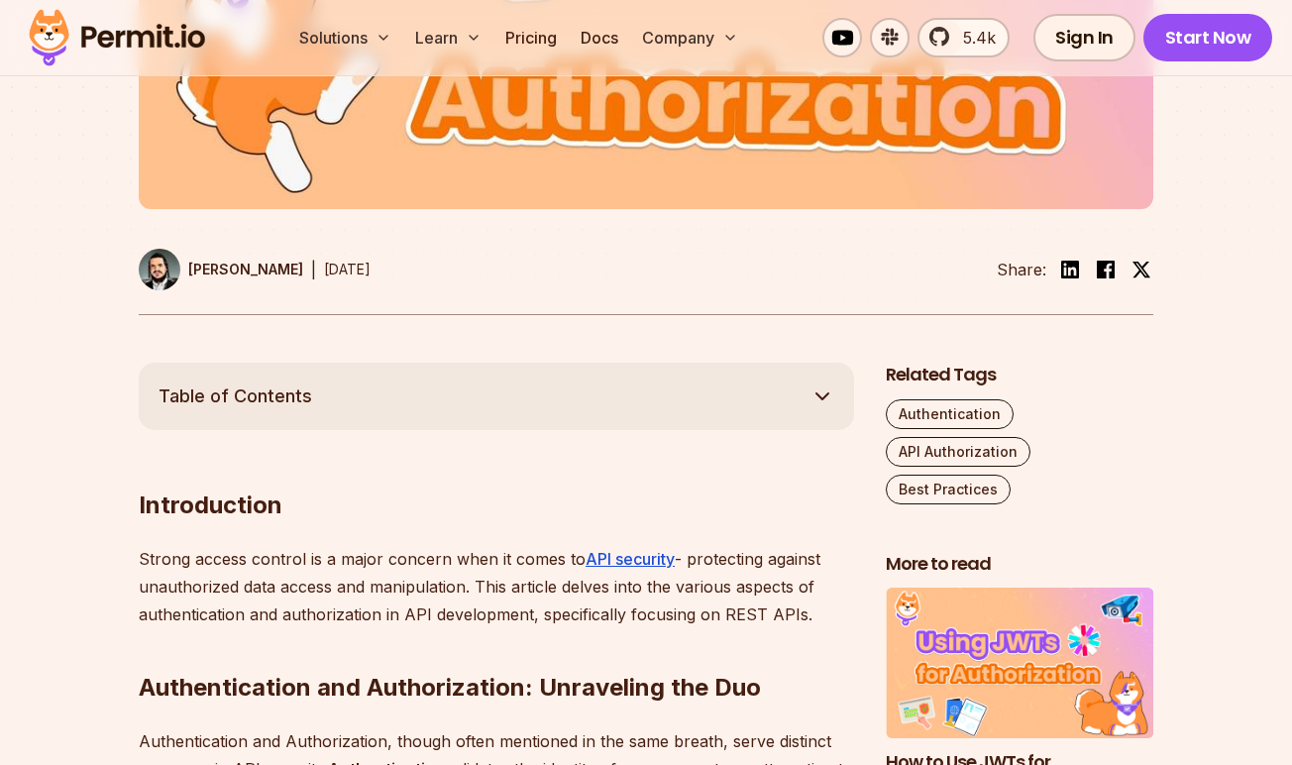
scroll to position [1098, 0]
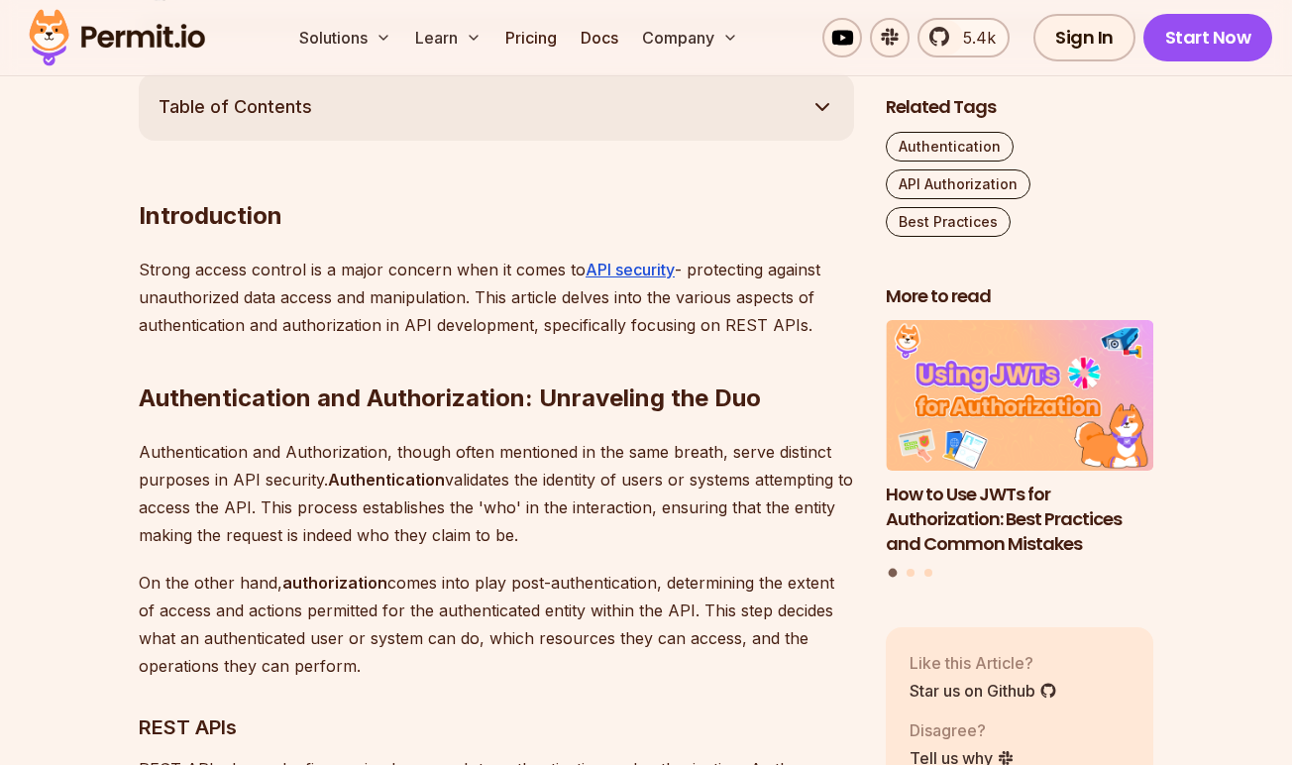
click at [491, 328] on p "Strong access control is a major concern when it comes to API security - protec…" at bounding box center [496, 297] width 715 height 83
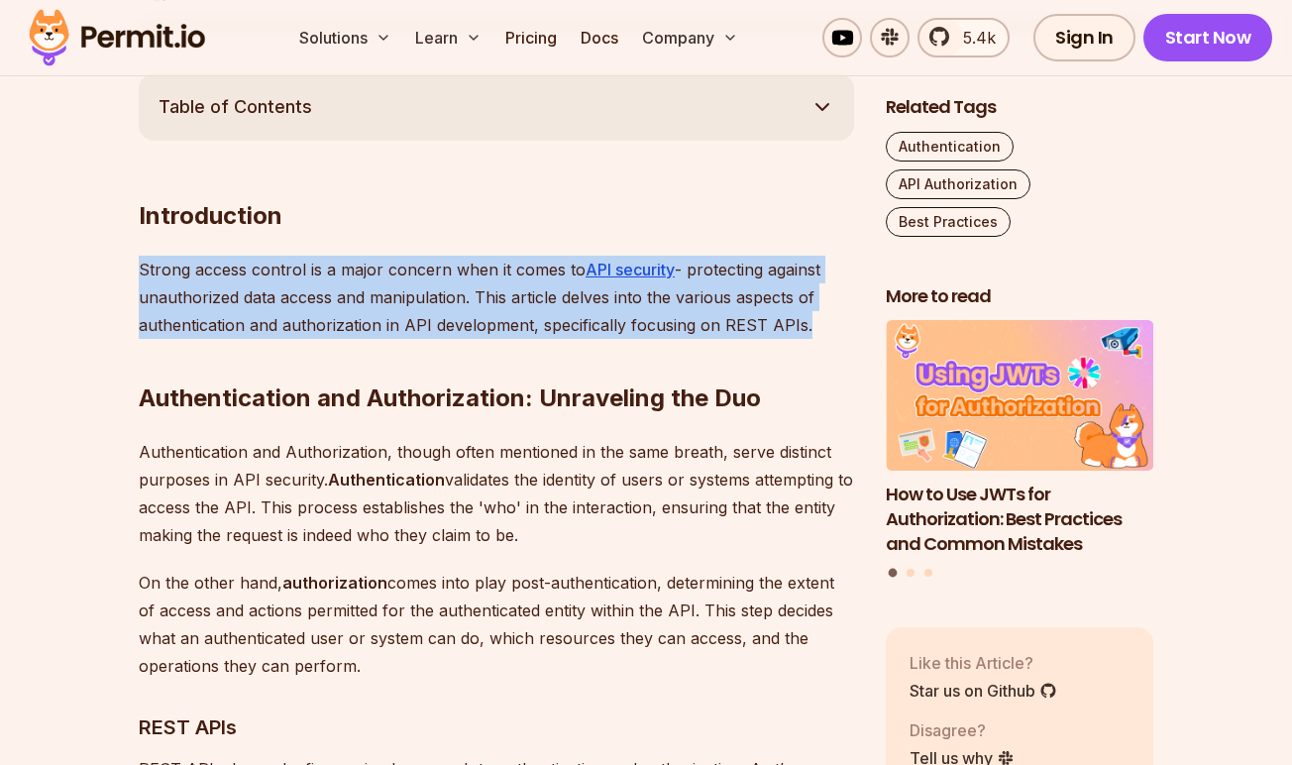
click at [491, 328] on p "Strong access control is a major concern when it comes to API security - protec…" at bounding box center [496, 297] width 715 height 83
click at [506, 330] on p "Strong access control is a major concern when it comes to API security - protec…" at bounding box center [496, 297] width 715 height 83
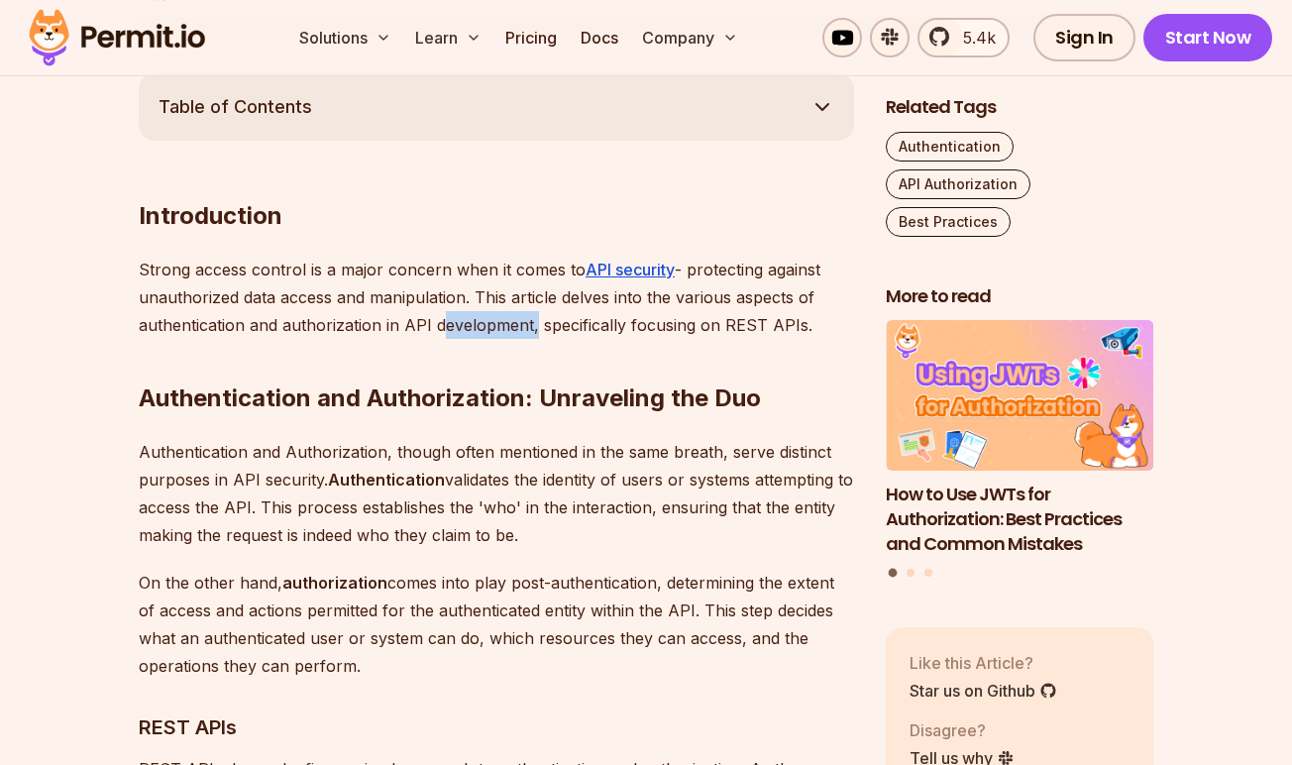
click at [506, 330] on p "Strong access control is a major concern when it comes to API security - protec…" at bounding box center [496, 297] width 715 height 83
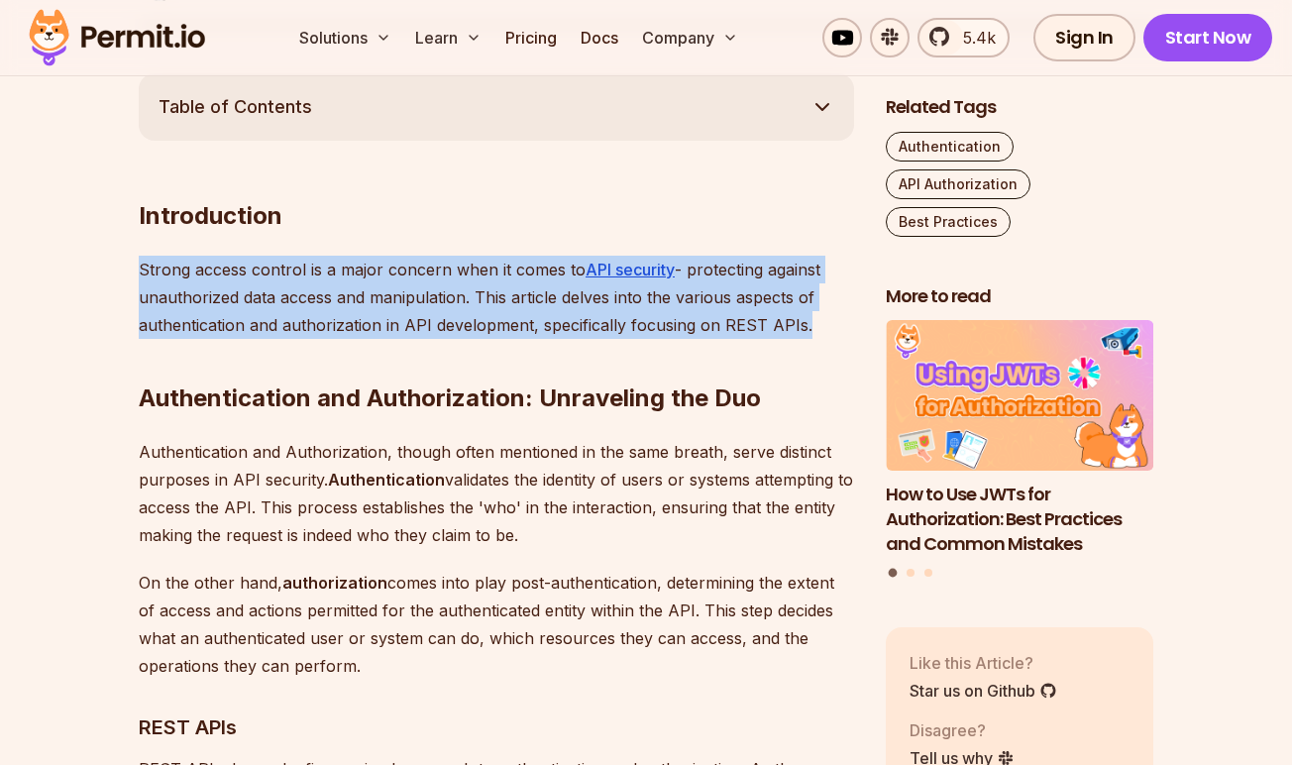
click at [506, 330] on p "Strong access control is a major concern when it comes to API security - protec…" at bounding box center [496, 297] width 715 height 83
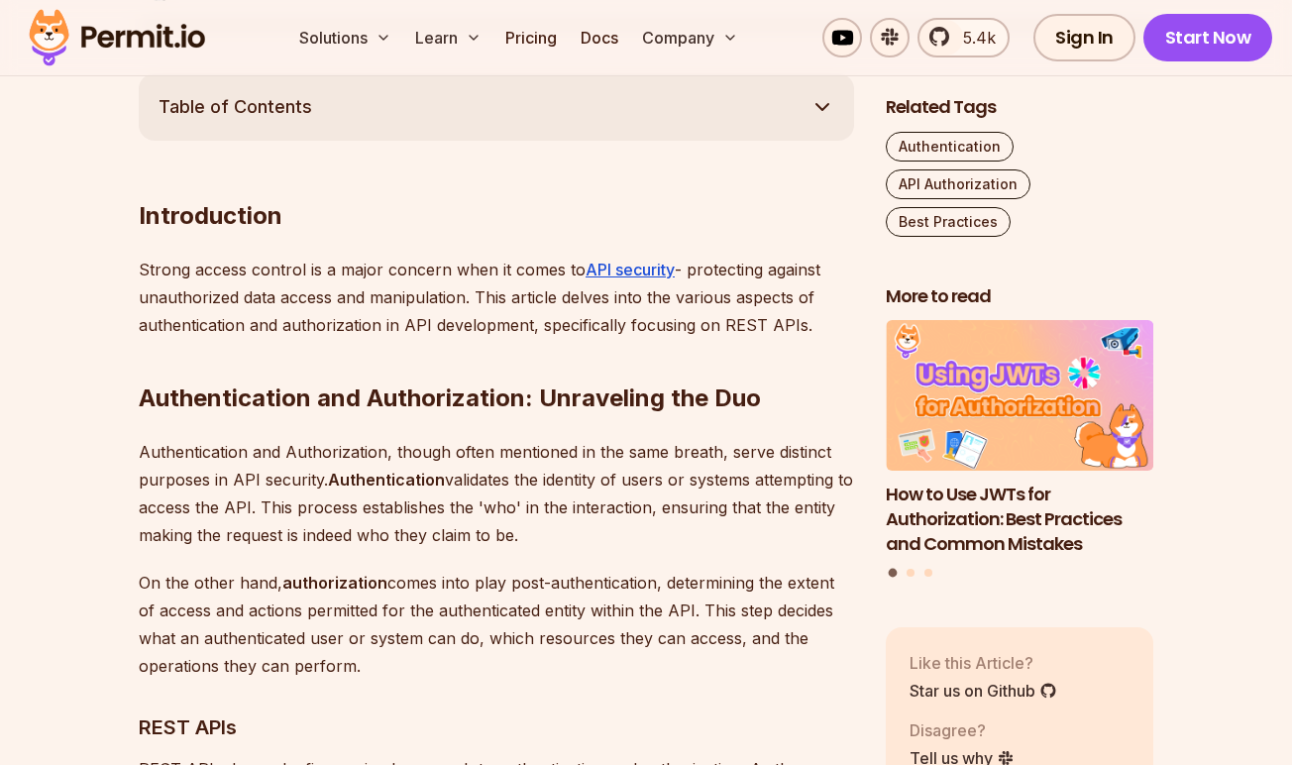
click at [506, 450] on p "Authentication and Authorization, though often mentioned in the same breath, se…" at bounding box center [496, 493] width 715 height 111
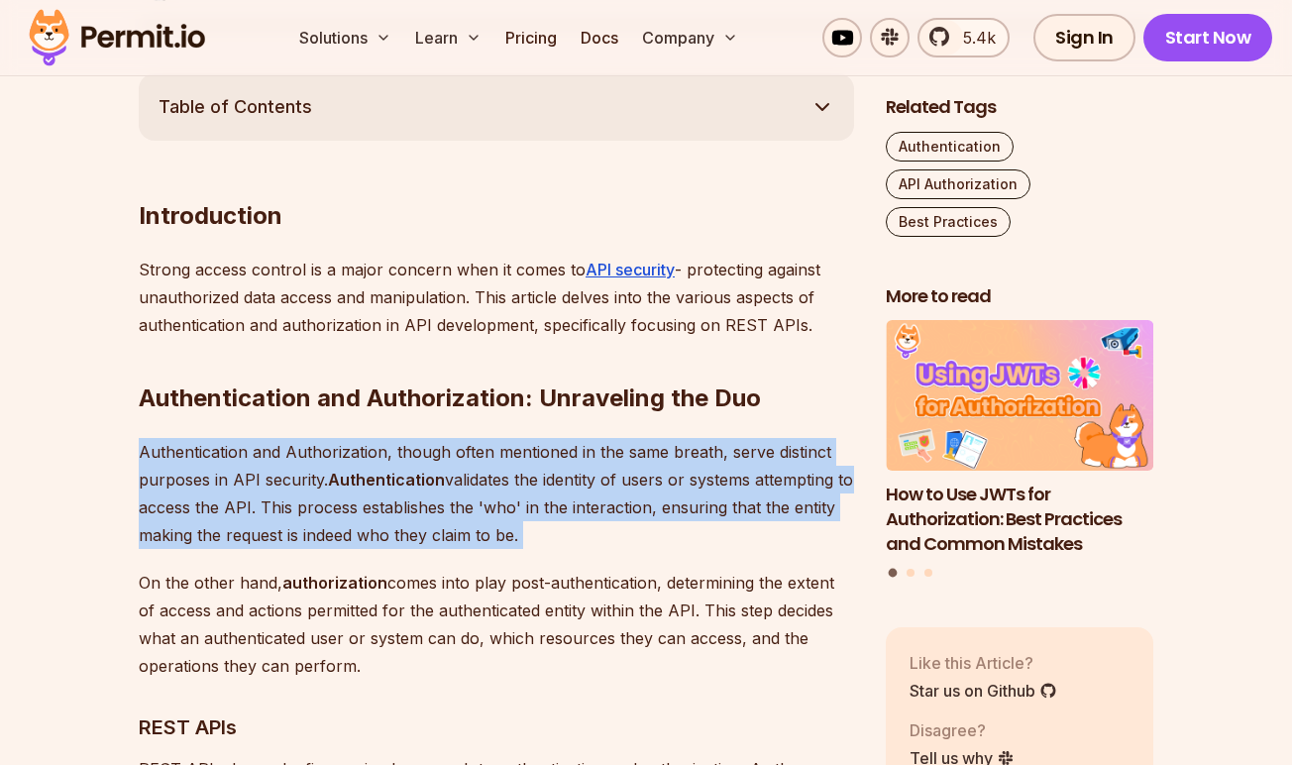
click at [506, 450] on p "Authentication and Authorization, though often mentioned in the same breath, se…" at bounding box center [496, 493] width 715 height 111
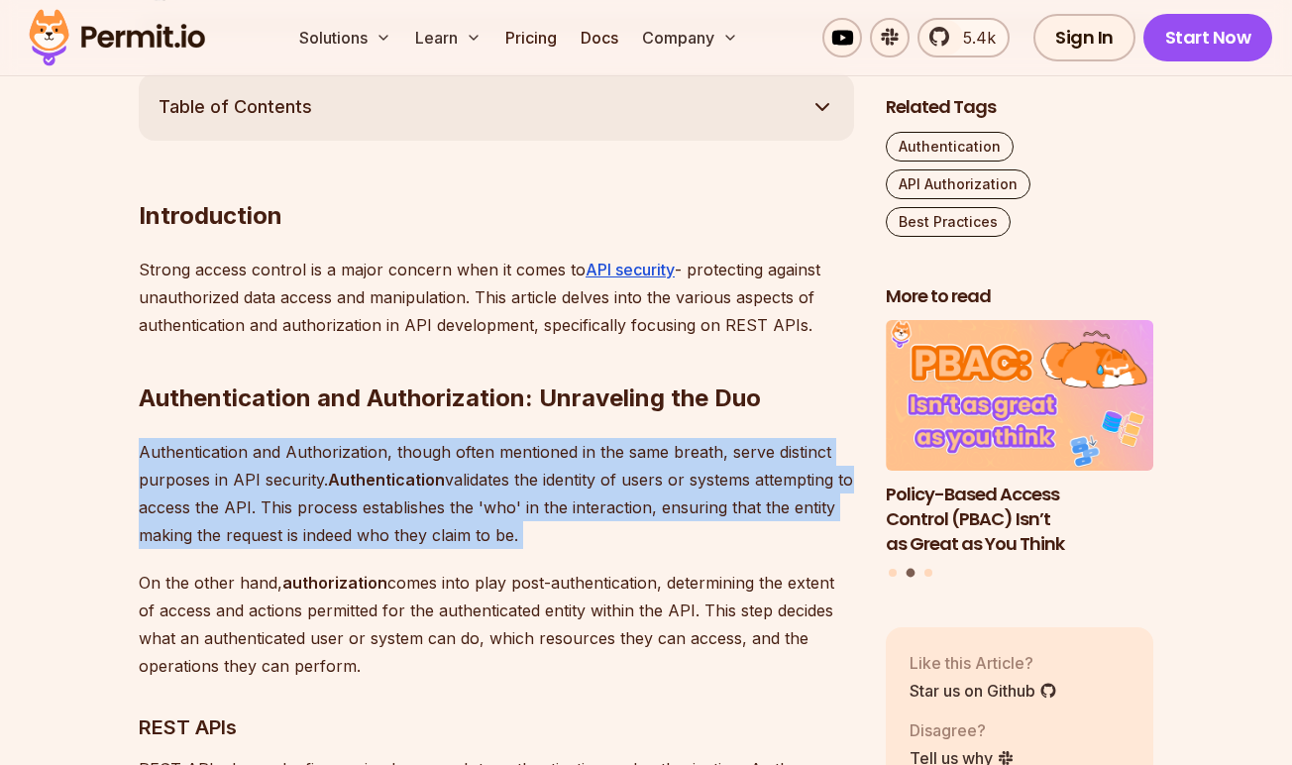
click at [516, 495] on p "Authentication and Authorization, though often mentioned in the same breath, se…" at bounding box center [496, 493] width 715 height 111
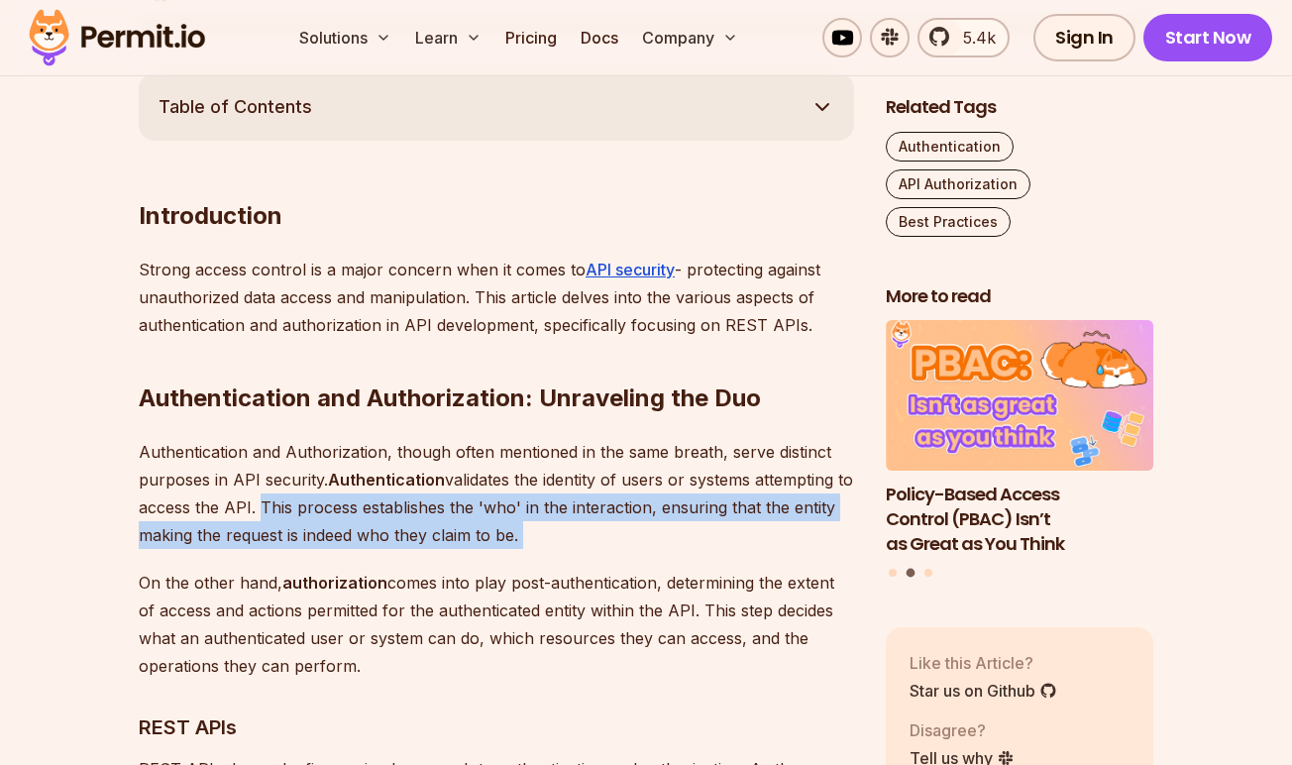
drag, startPoint x: 273, startPoint y: 504, endPoint x: 356, endPoint y: 563, distance: 100.9
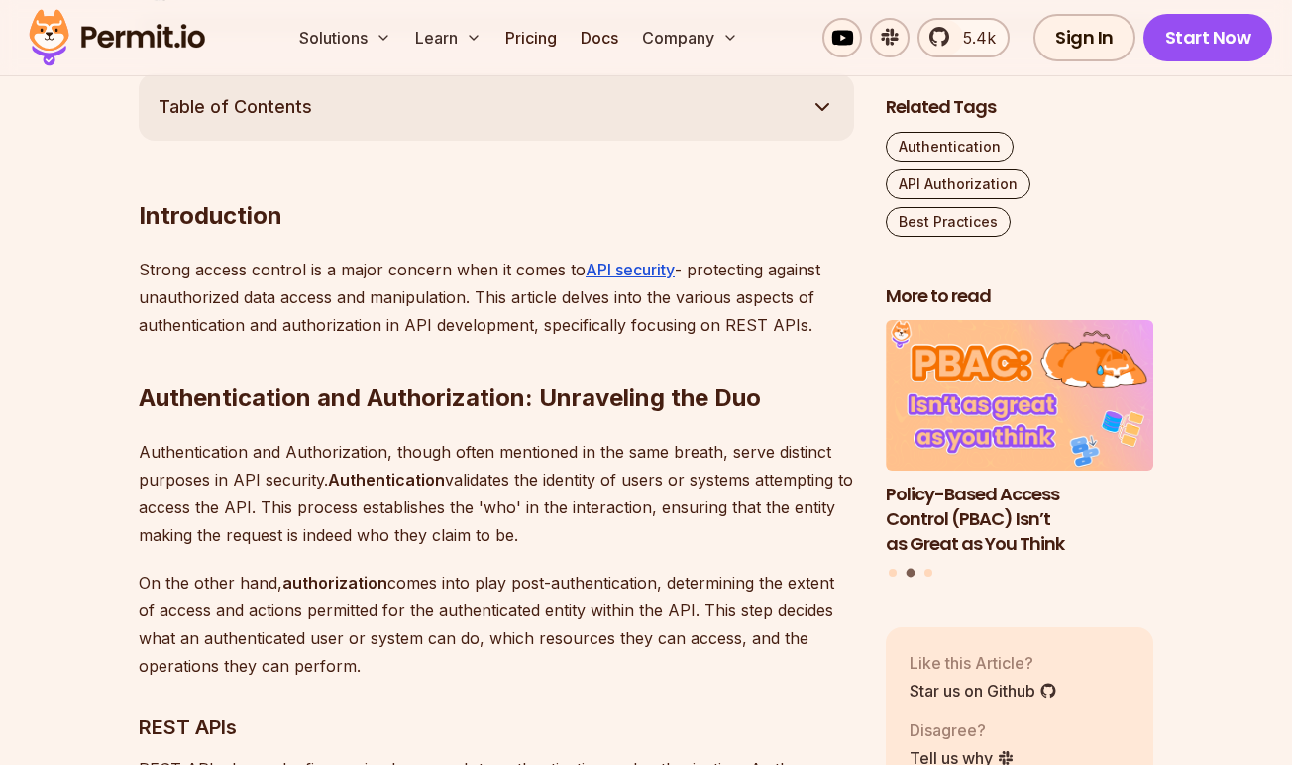
click at [398, 578] on p "On the other hand, authorization comes into play post-authentication, determini…" at bounding box center [496, 624] width 715 height 111
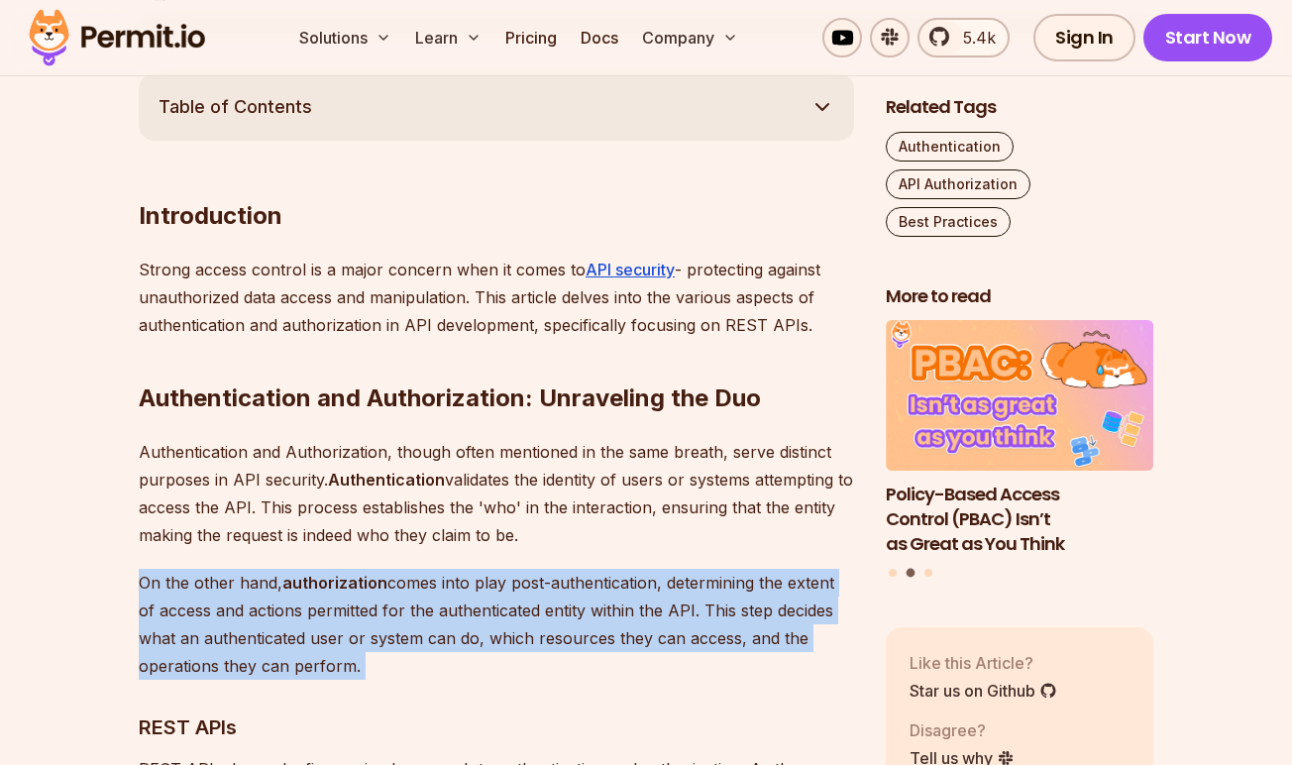
click at [398, 578] on p "On the other hand, authorization comes into play post-authentication, determini…" at bounding box center [496, 624] width 715 height 111
click at [515, 609] on p "On the other hand, authorization comes into play post-authentication, determini…" at bounding box center [496, 624] width 715 height 111
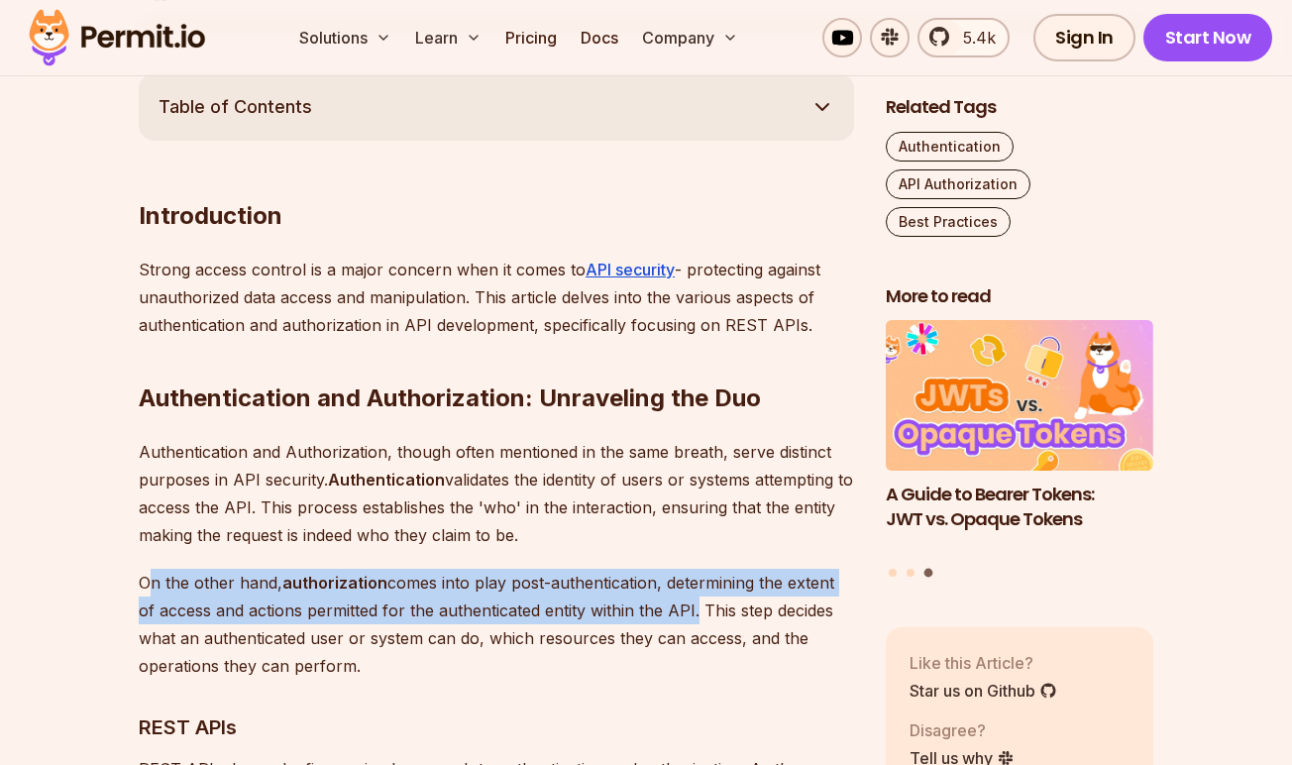
drag, startPoint x: 640, startPoint y: 610, endPoint x: 150, endPoint y: 582, distance: 491.3
click at [150, 582] on p "On the other hand, authorization comes into play post-authentication, determini…" at bounding box center [496, 624] width 715 height 111
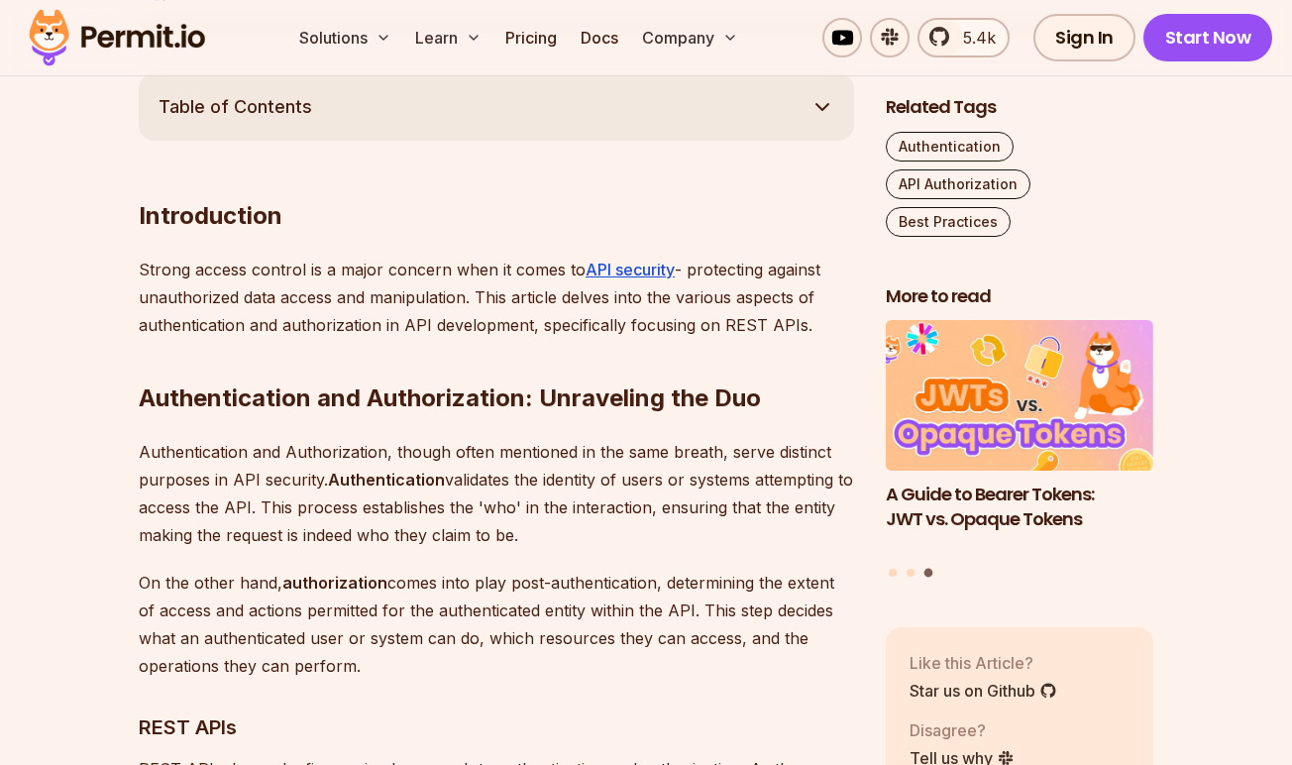
click at [420, 663] on p "On the other hand, authorization comes into play post-authentication, determini…" at bounding box center [496, 624] width 715 height 111
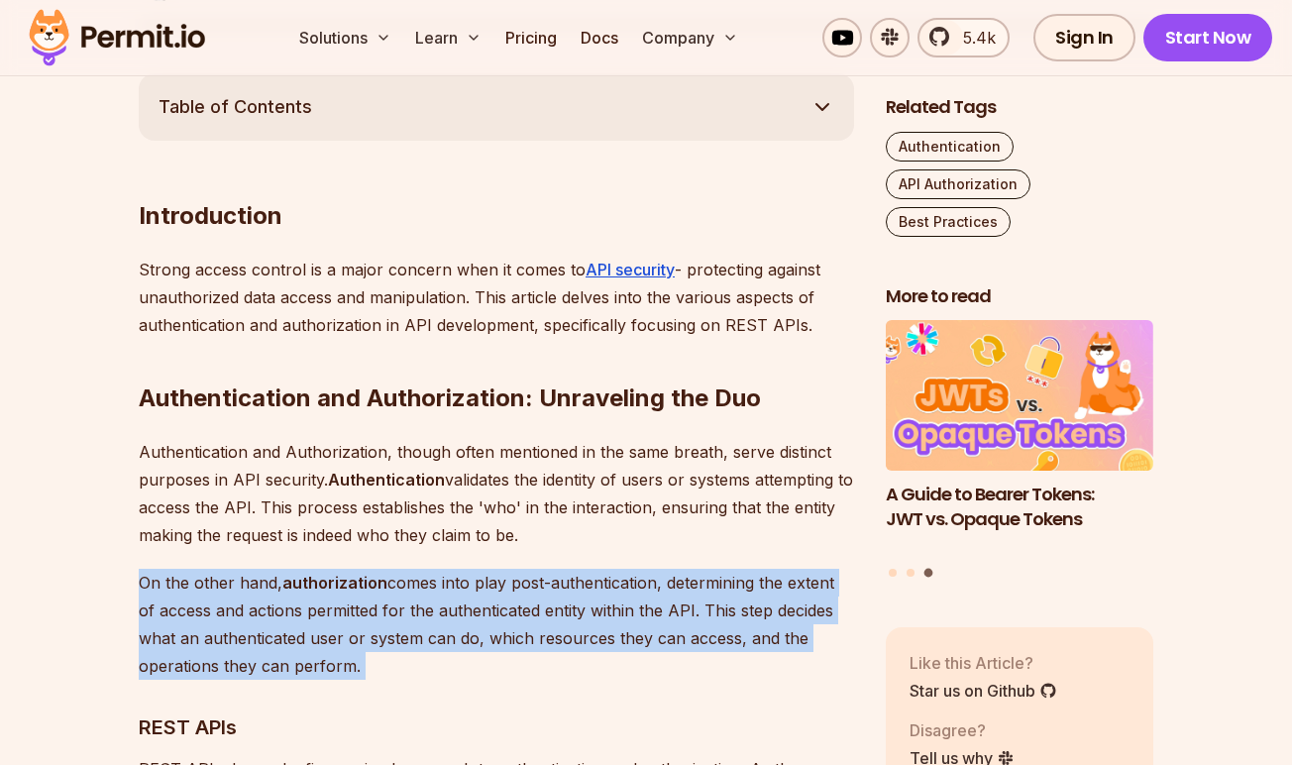
drag, startPoint x: 420, startPoint y: 663, endPoint x: 115, endPoint y: 570, distance: 319.1
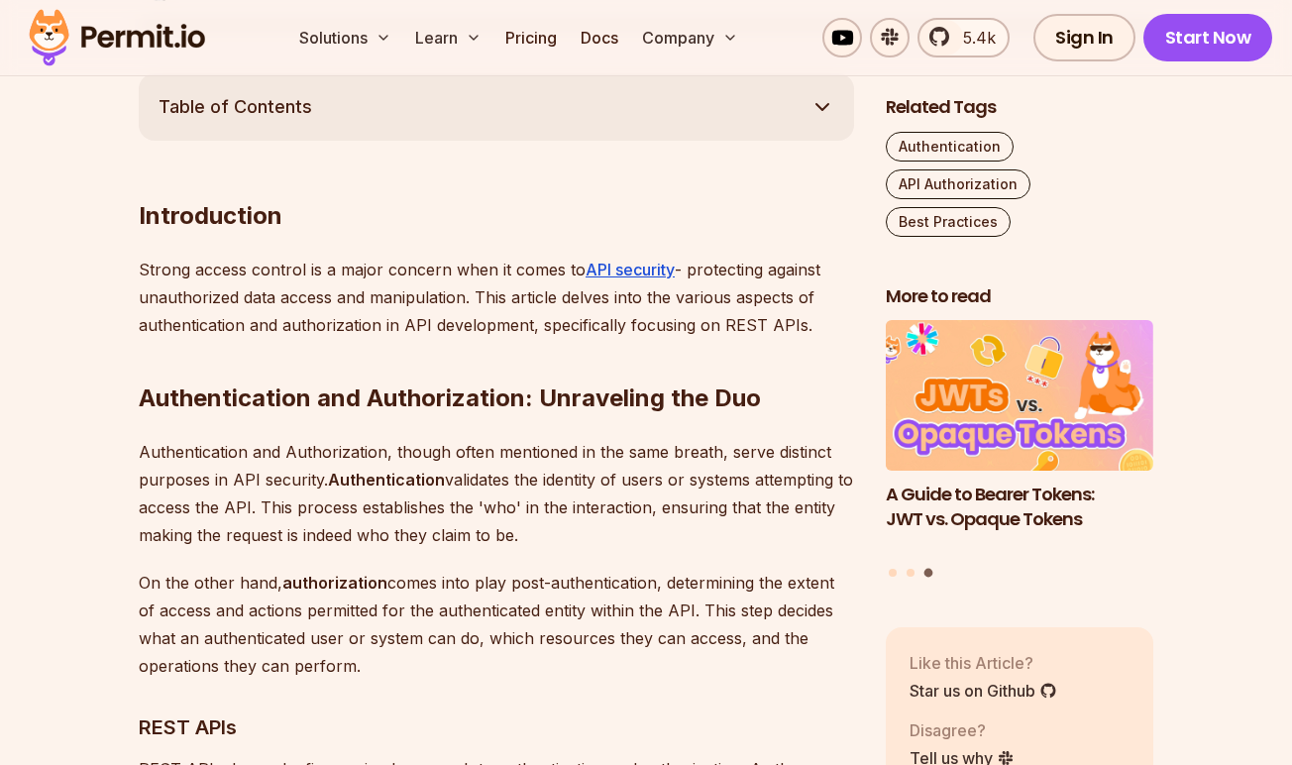
click at [156, 547] on p "Authentication and Authorization, though often mentioned in the same breath, se…" at bounding box center [496, 493] width 715 height 111
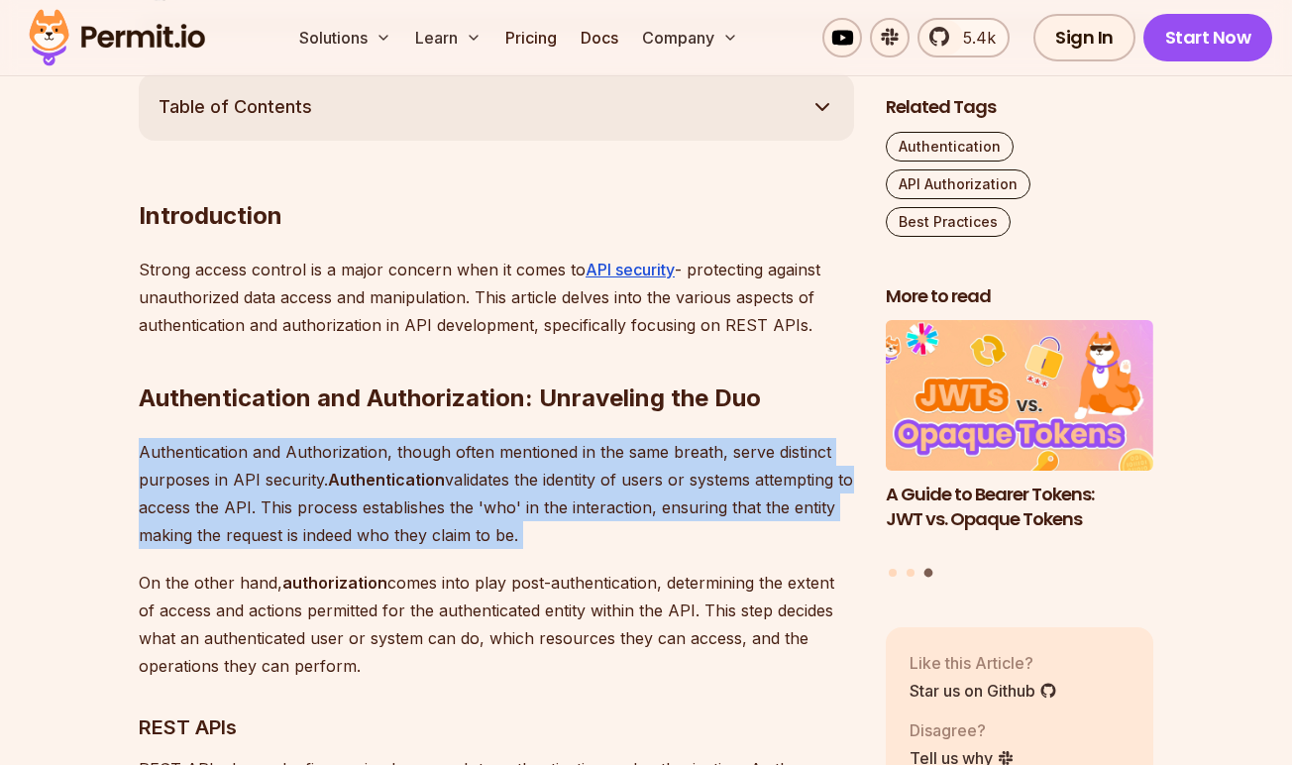
click at [156, 547] on p "Authentication and Authorization, though often mentioned in the same breath, se…" at bounding box center [496, 493] width 715 height 111
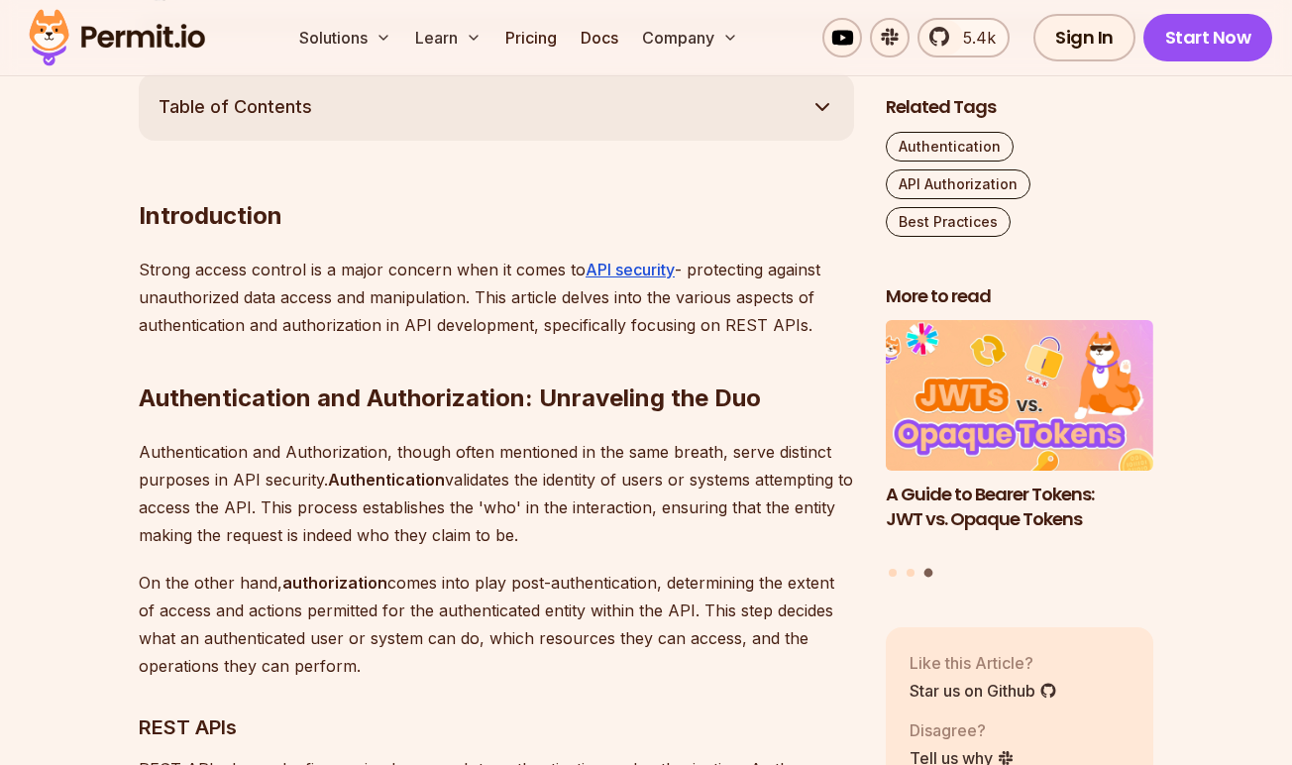
click at [319, 634] on p "On the other hand, authorization comes into play post-authentication, determini…" at bounding box center [496, 624] width 715 height 111
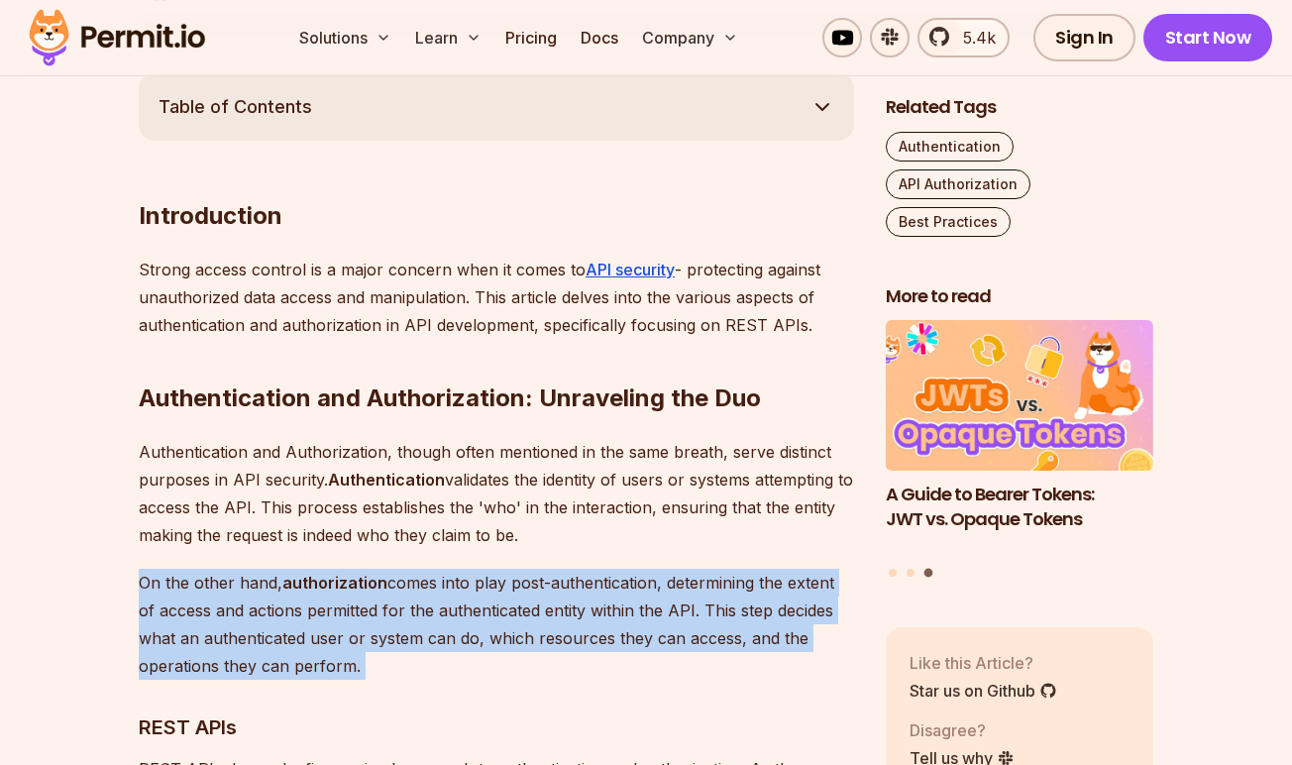
click at [319, 634] on p "On the other hand, authorization comes into play post-authentication, determini…" at bounding box center [496, 624] width 715 height 111
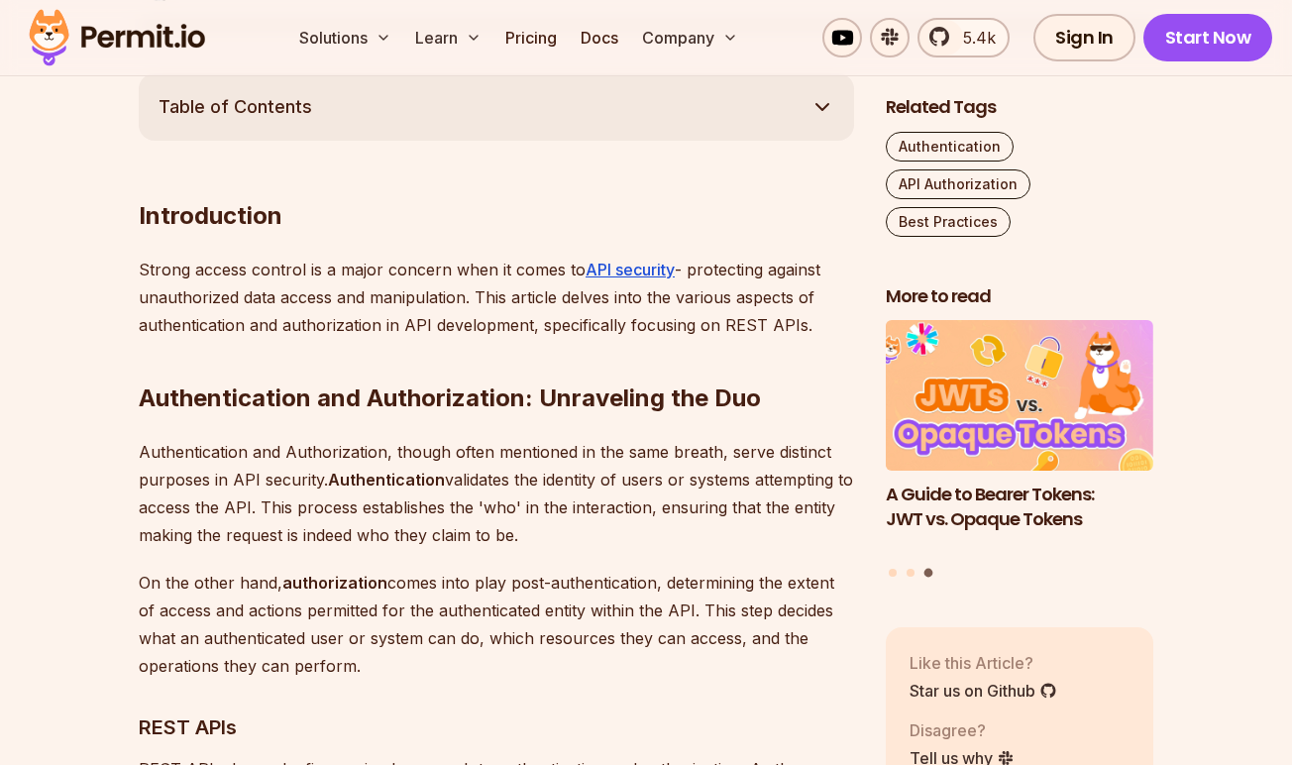
click at [375, 507] on p "Authentication and Authorization, though often mentioned in the same breath, se…" at bounding box center [496, 493] width 715 height 111
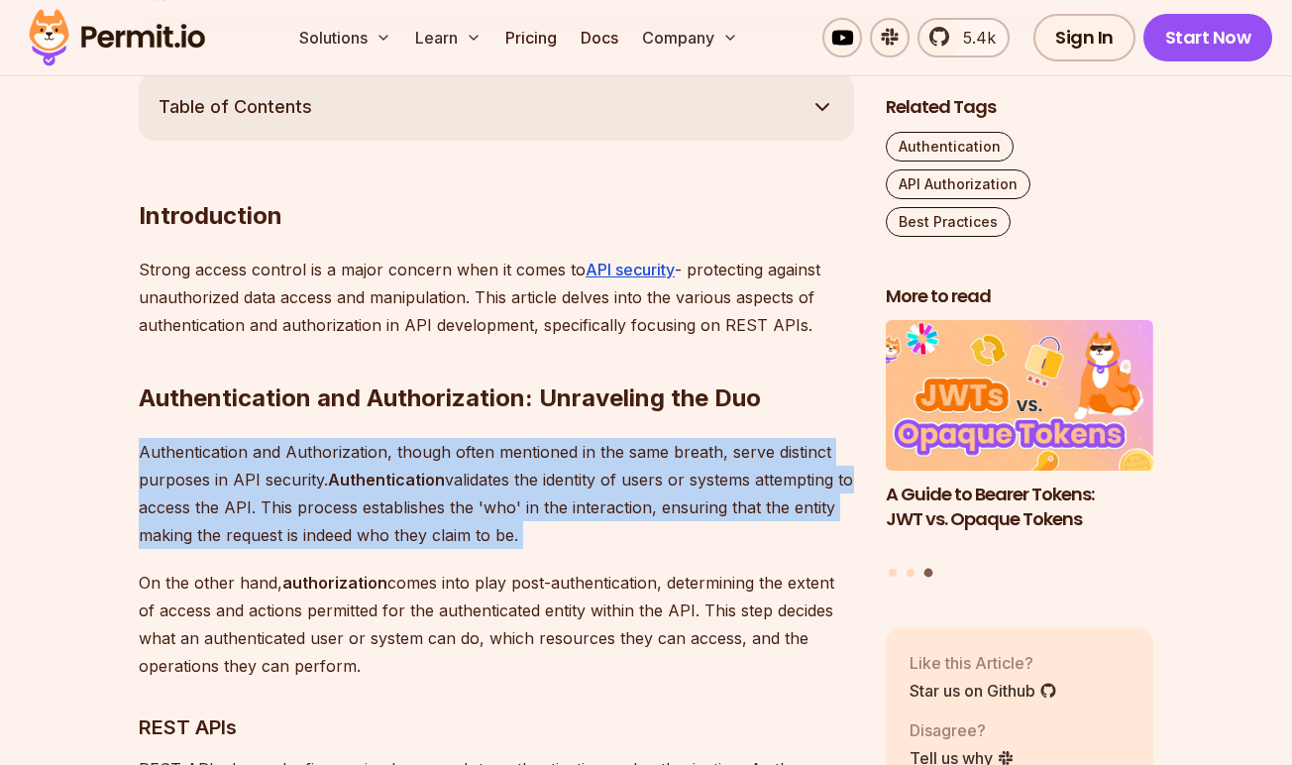
click at [375, 507] on p "Authentication and Authorization, though often mentioned in the same breath, se…" at bounding box center [496, 493] width 715 height 111
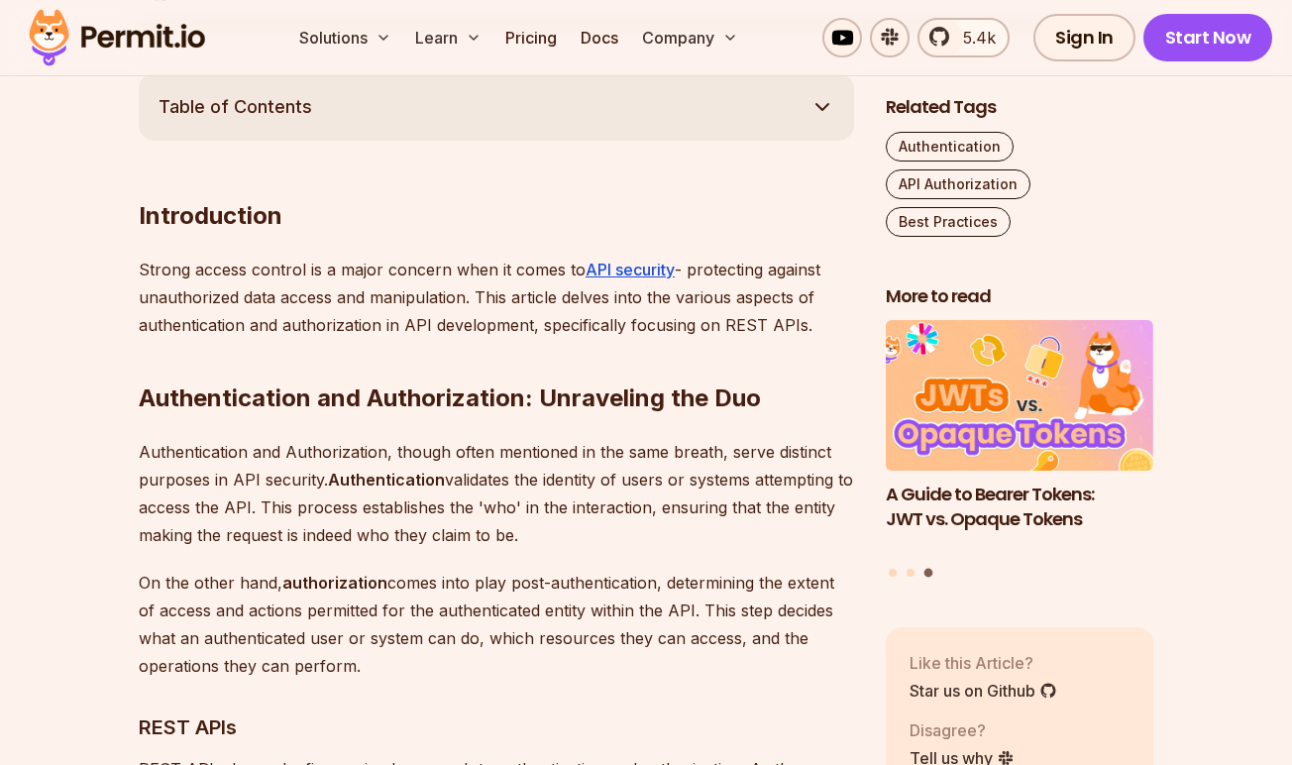
click at [554, 654] on p "On the other hand, authorization comes into play post-authentication, determini…" at bounding box center [496, 624] width 715 height 111
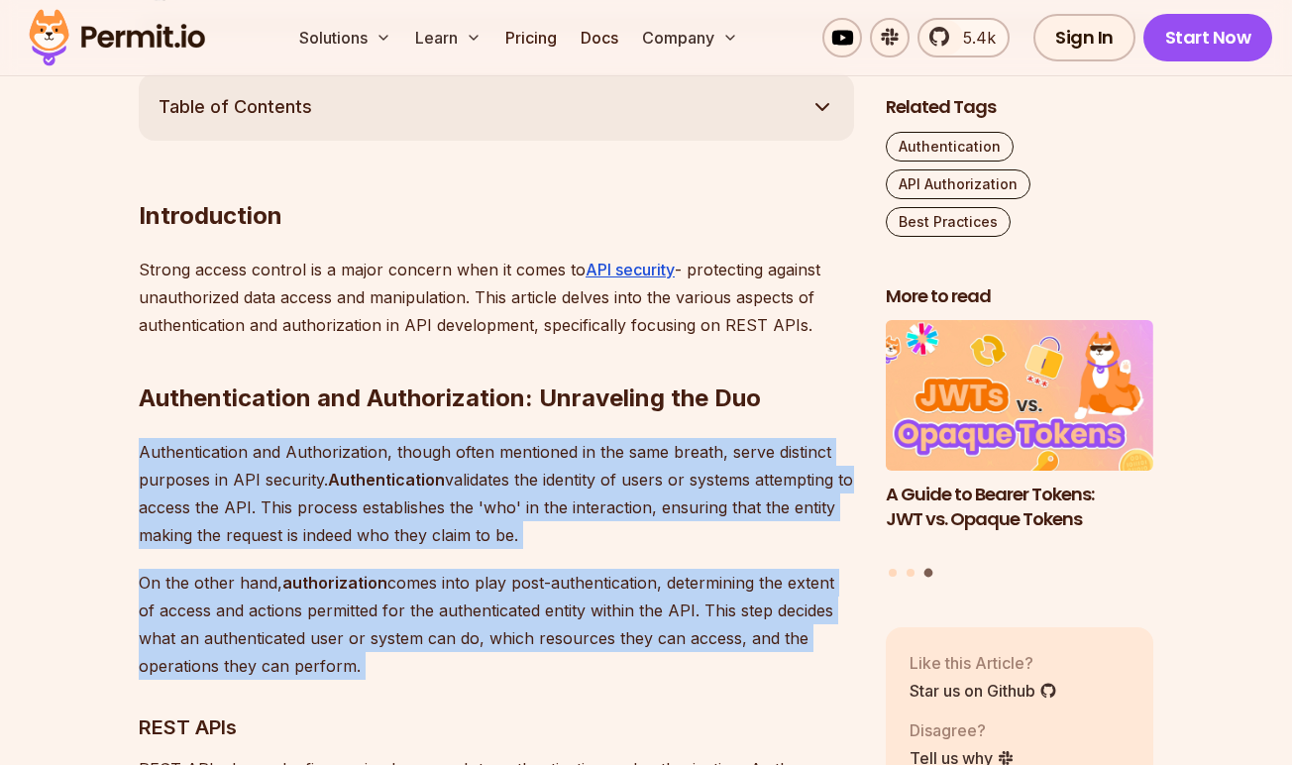
drag, startPoint x: 554, startPoint y: 654, endPoint x: 146, endPoint y: 444, distance: 459.1
click at [428, 512] on p "Authentication and Authorization, though often mentioned in the same breath, se…" at bounding box center [496, 493] width 715 height 111
